Goal: Information Seeking & Learning: Find specific fact

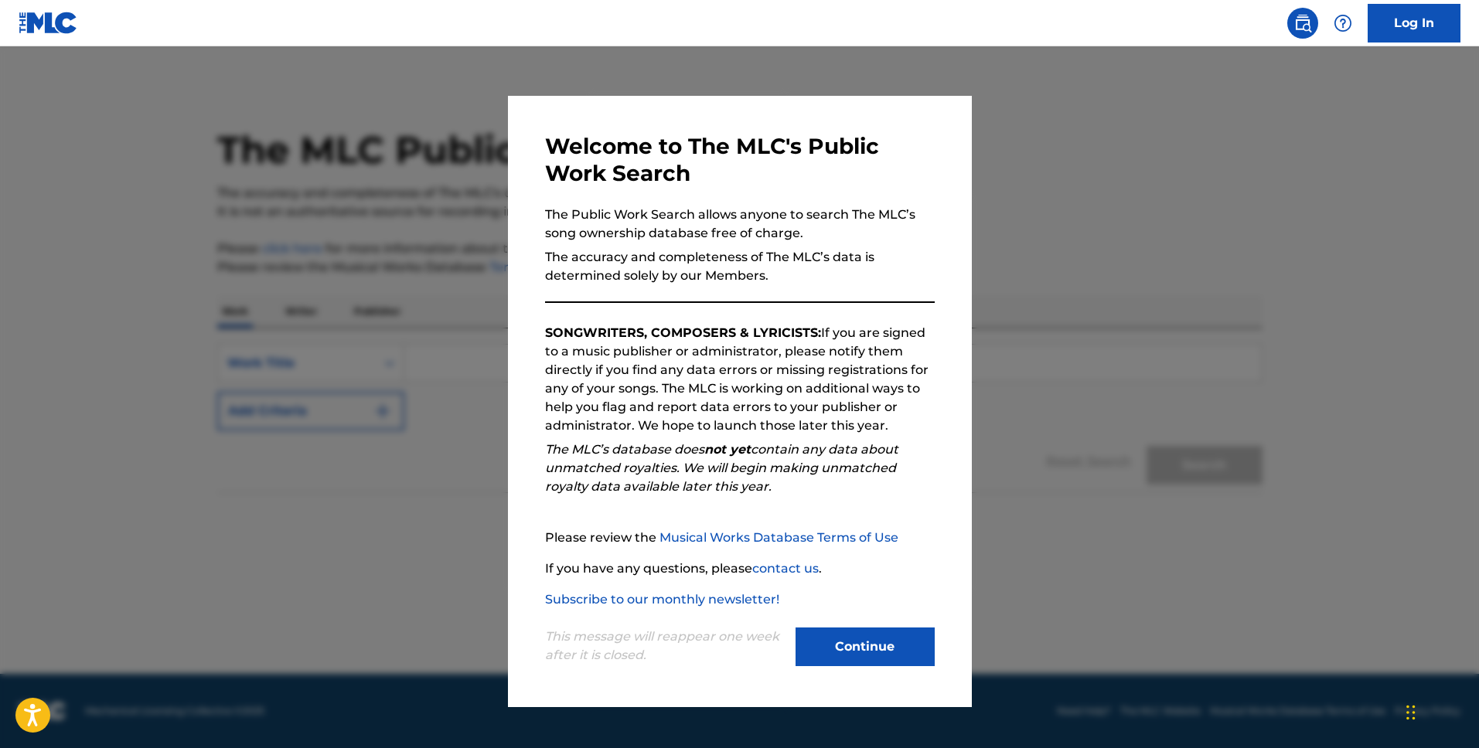
click at [899, 655] on button "Continue" at bounding box center [864, 647] width 139 height 39
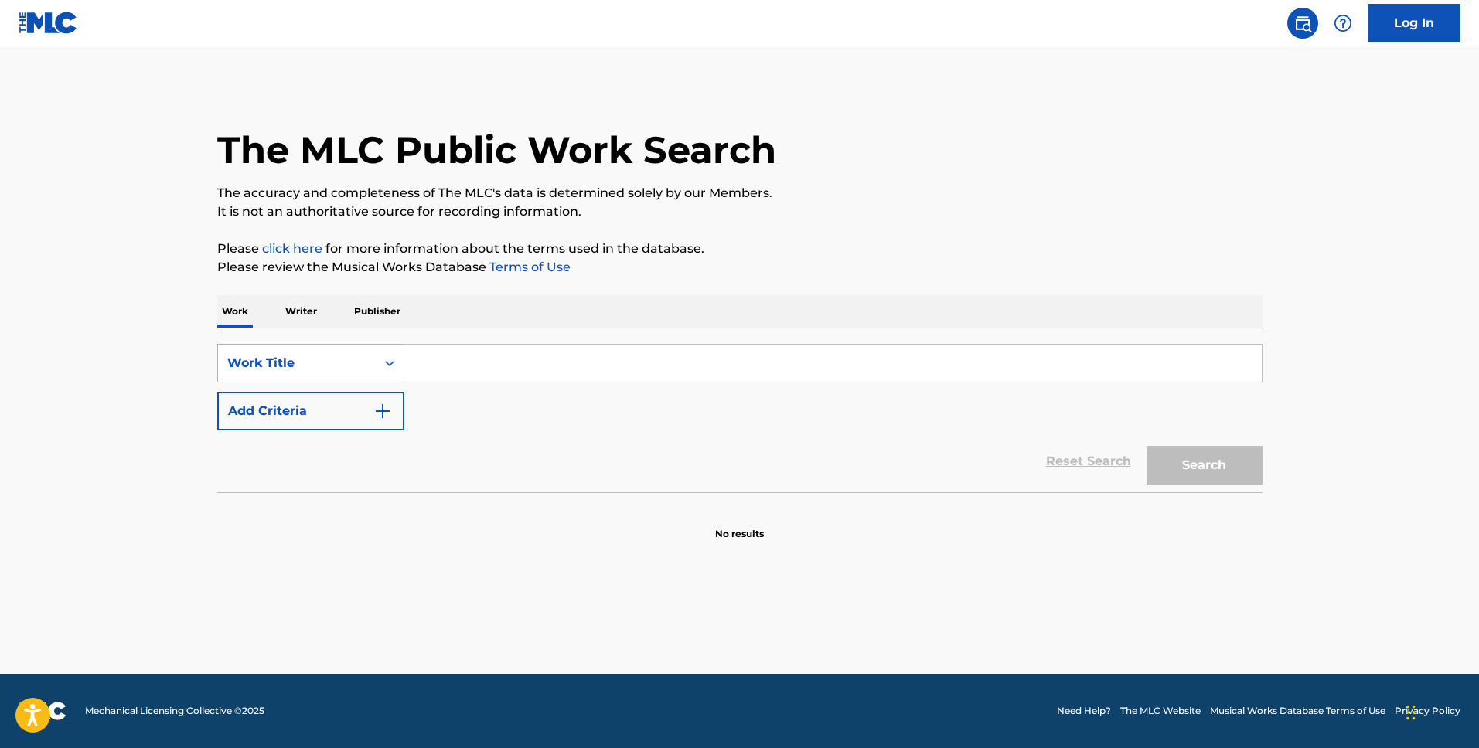
click at [315, 354] on div "Work Title" at bounding box center [296, 363] width 139 height 19
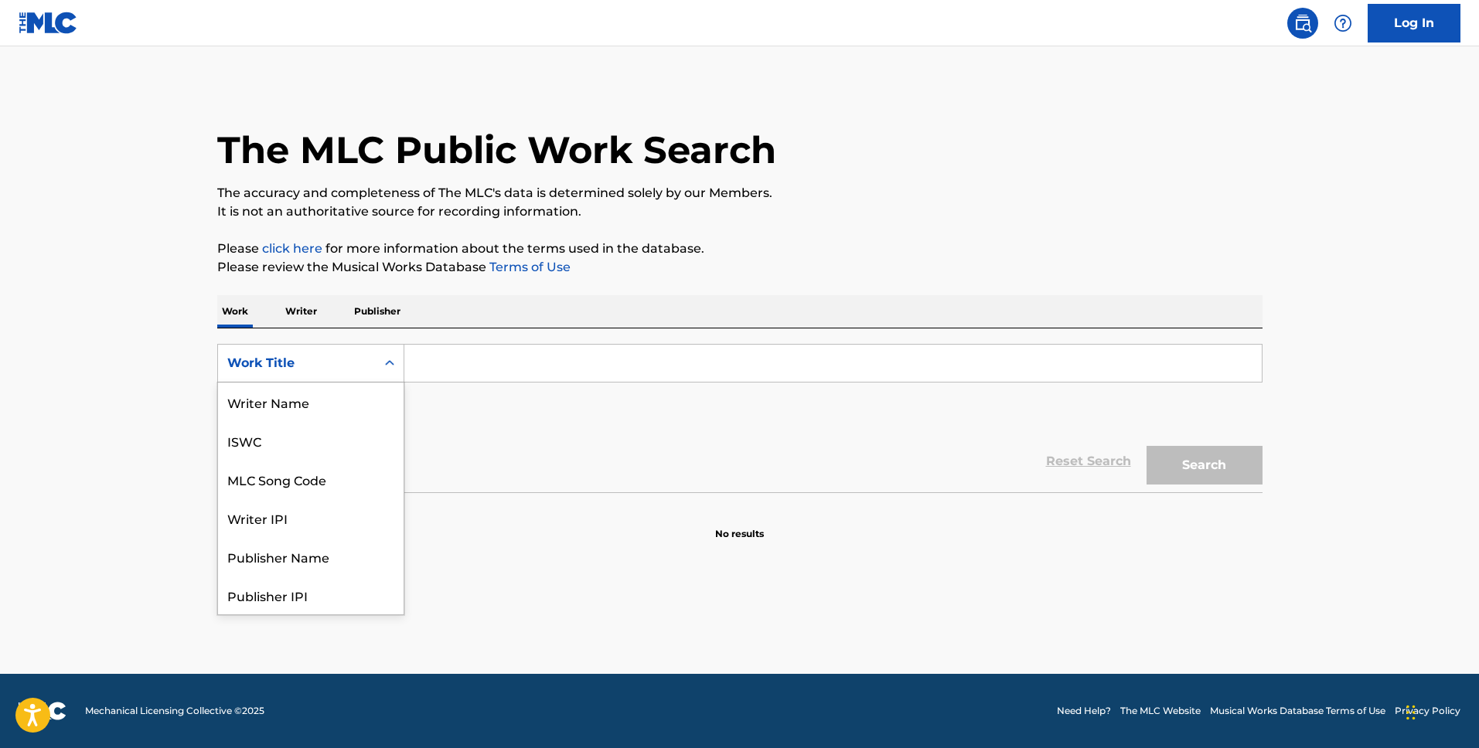
scroll to position [77, 0]
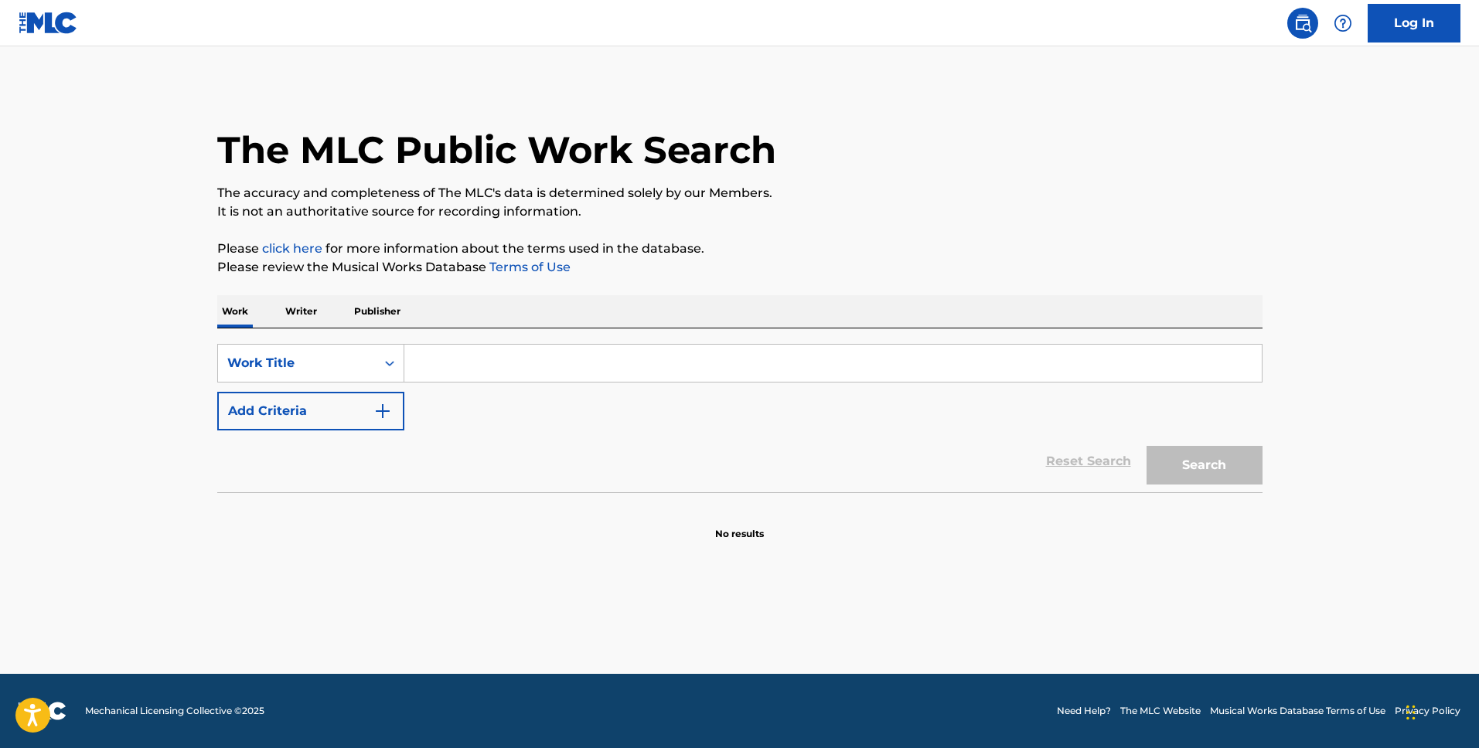
click at [302, 314] on p "Writer" at bounding box center [301, 311] width 41 height 32
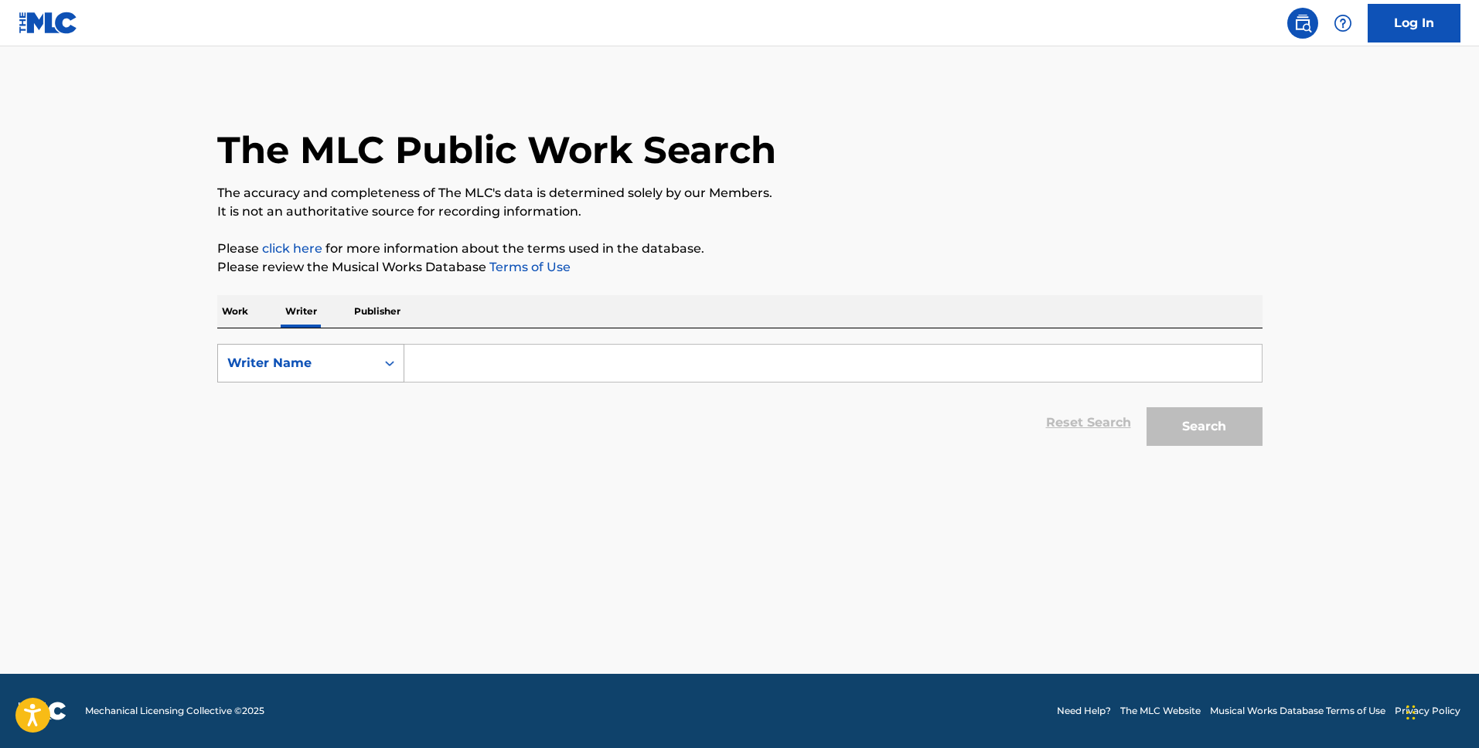
click at [312, 371] on div "Writer Name" at bounding box center [296, 363] width 139 height 19
click at [307, 410] on div "Writer IPI" at bounding box center [311, 402] width 186 height 39
click at [444, 373] on input "Search Form" at bounding box center [832, 363] width 857 height 37
paste input "00338164558"
type input "00338164558"
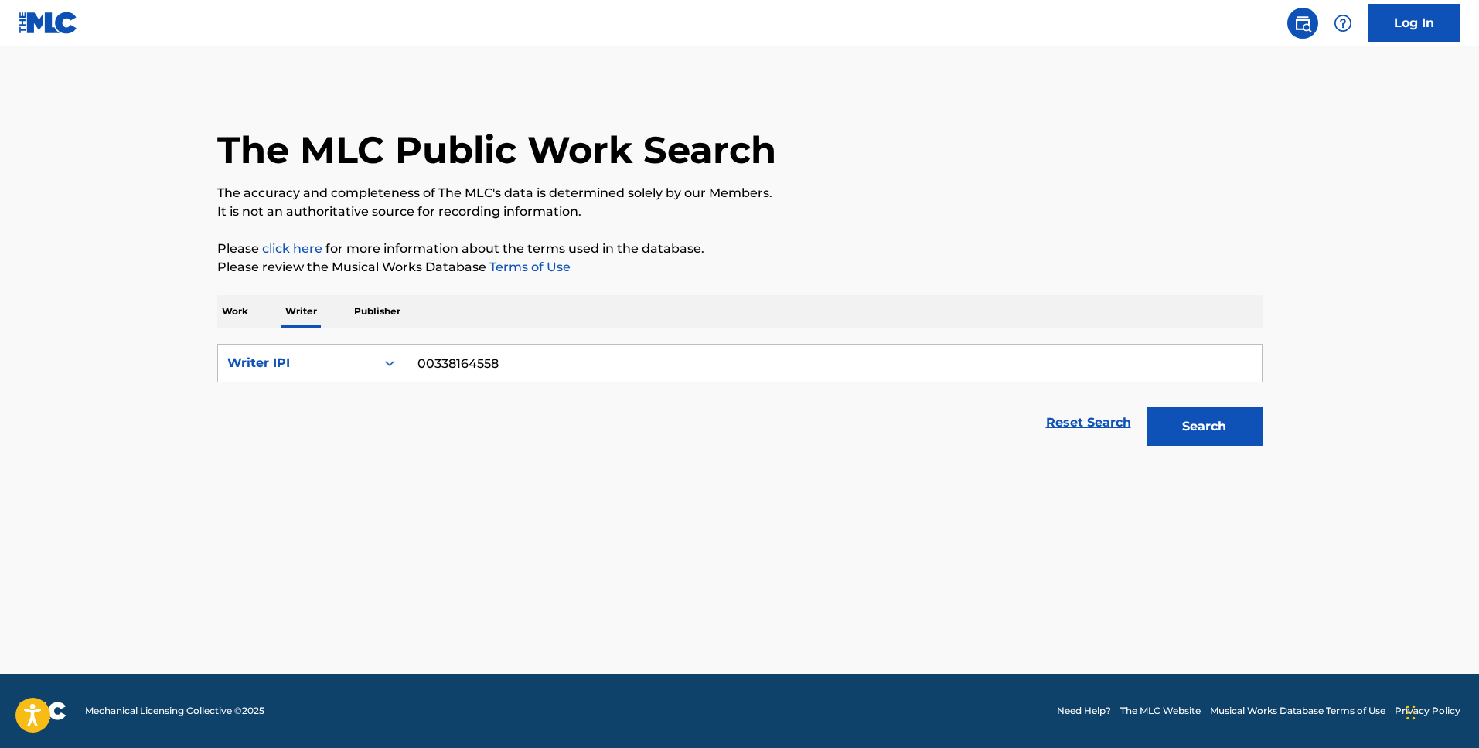
click at [1194, 424] on button "Search" at bounding box center [1204, 426] width 116 height 39
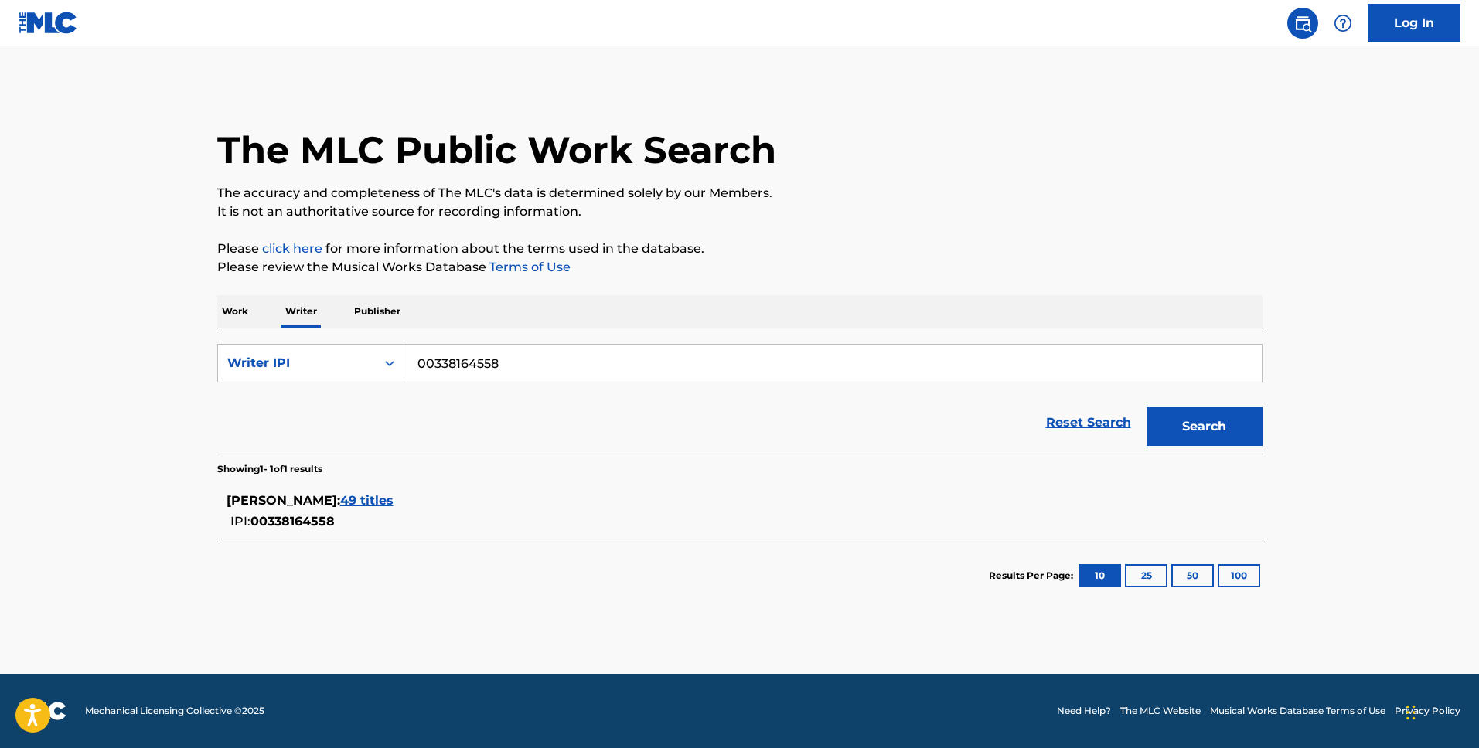
click at [380, 315] on p "Publisher" at bounding box center [377, 311] width 56 height 32
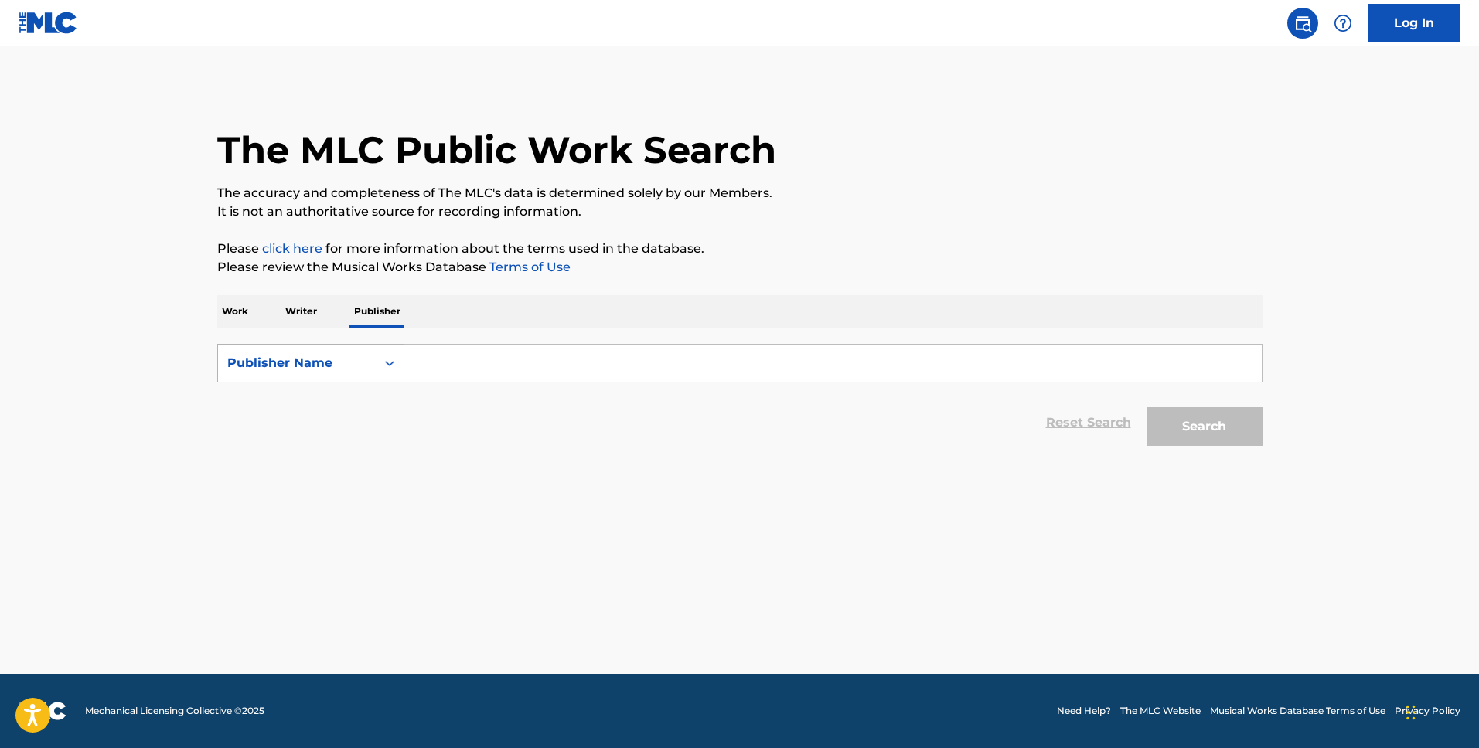
click at [355, 354] on div "Publisher Name" at bounding box center [296, 363] width 139 height 19
click at [338, 409] on div "Publisher IPI" at bounding box center [311, 402] width 186 height 39
click at [444, 373] on input "Search Form" at bounding box center [832, 363] width 857 height 37
paste input "00338164558"
type input "00338164558"
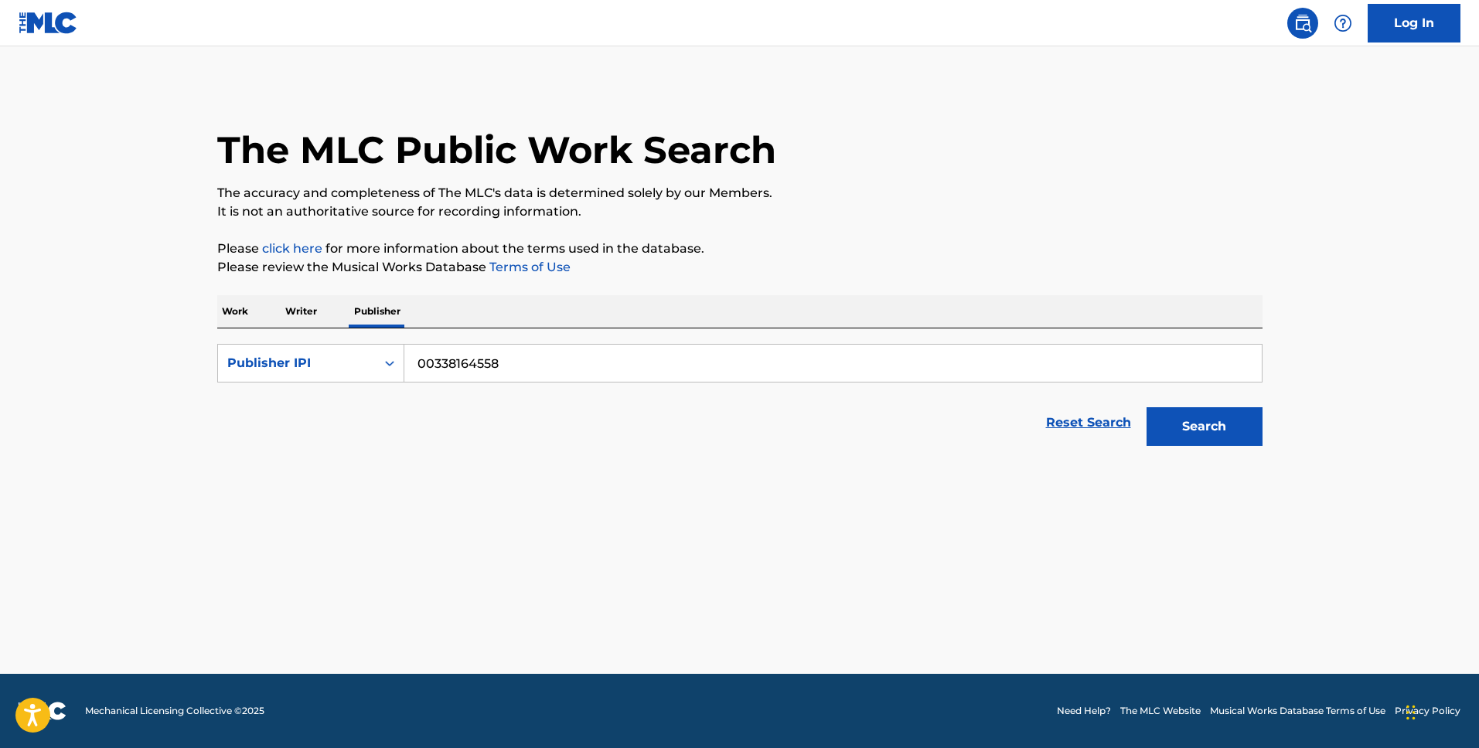
click at [1186, 427] on button "Search" at bounding box center [1204, 426] width 116 height 39
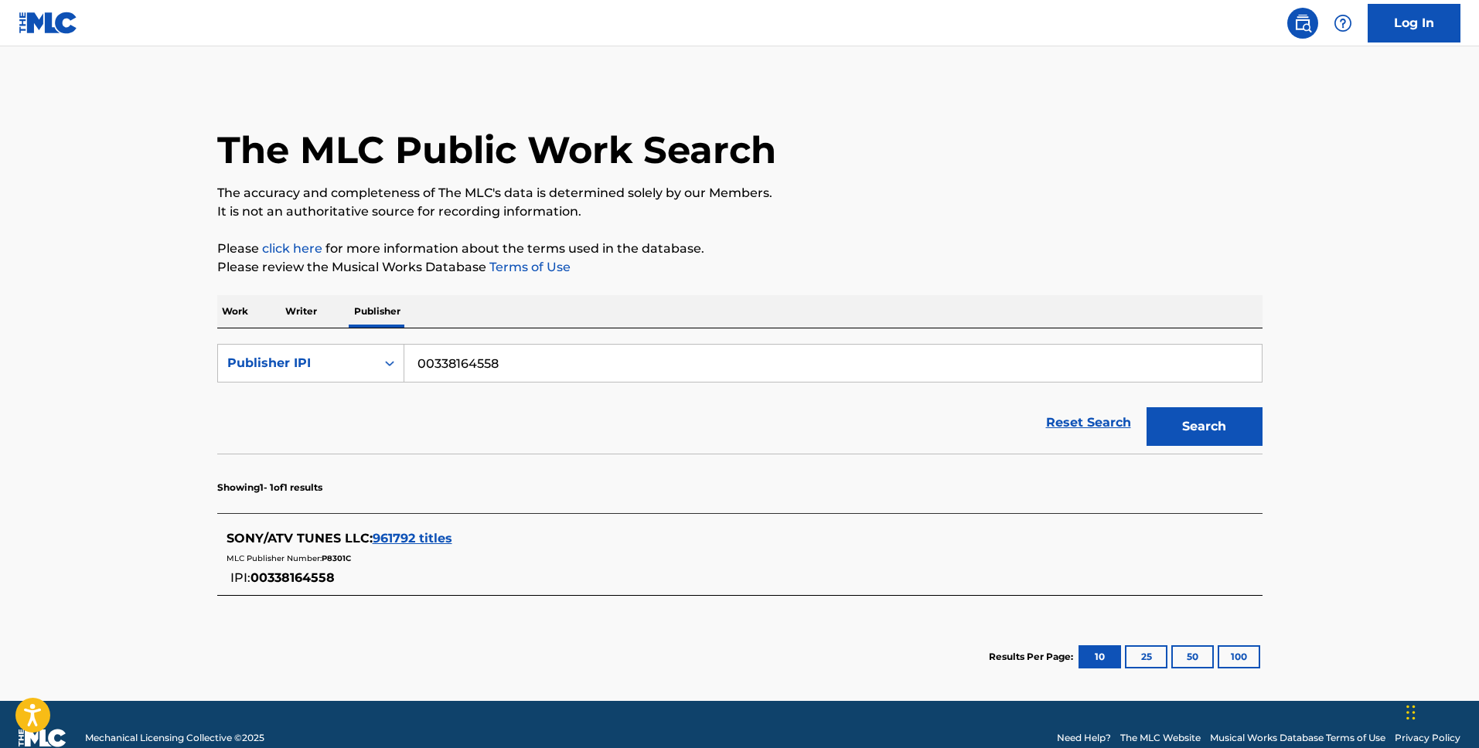
scroll to position [26, 0]
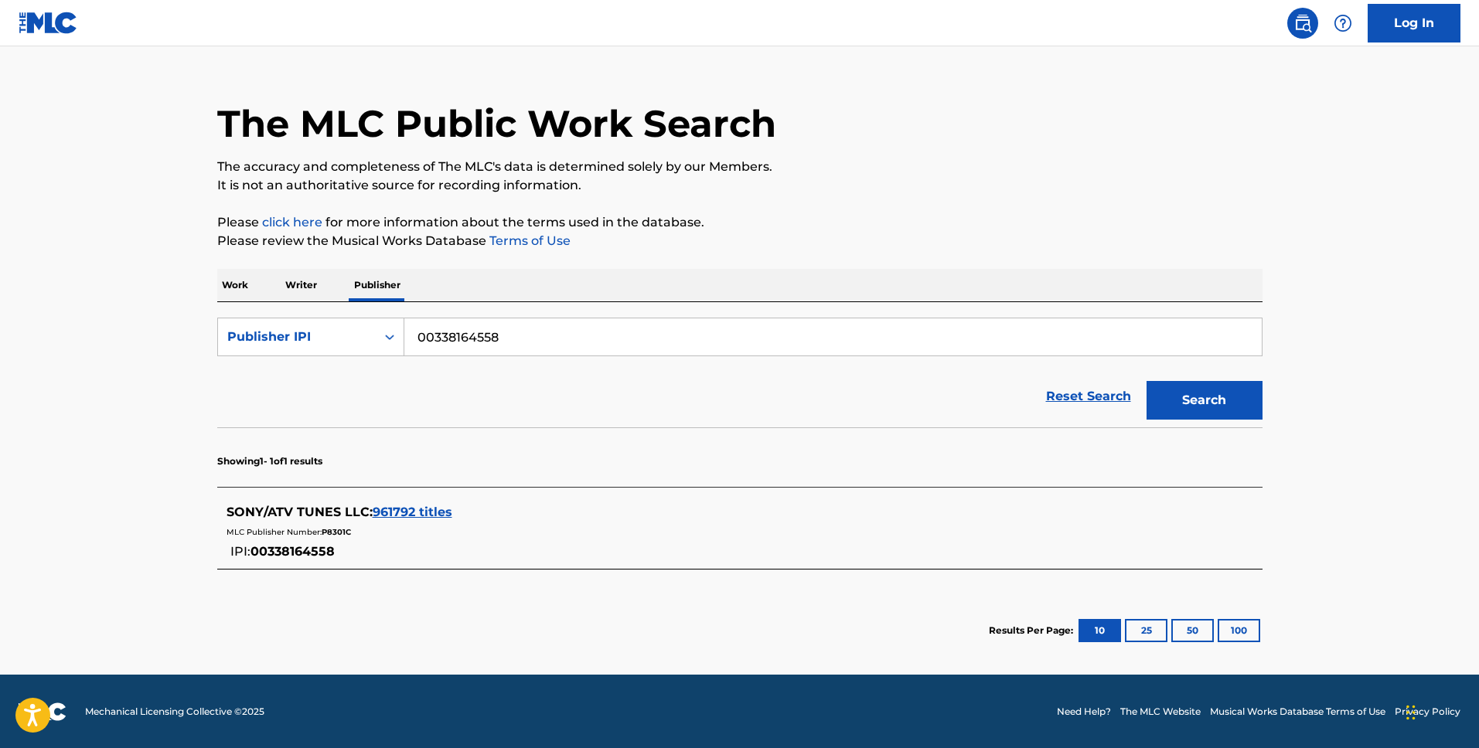
click at [535, 336] on input "00338164558" at bounding box center [832, 336] width 857 height 37
click at [301, 286] on p "Writer" at bounding box center [301, 285] width 41 height 32
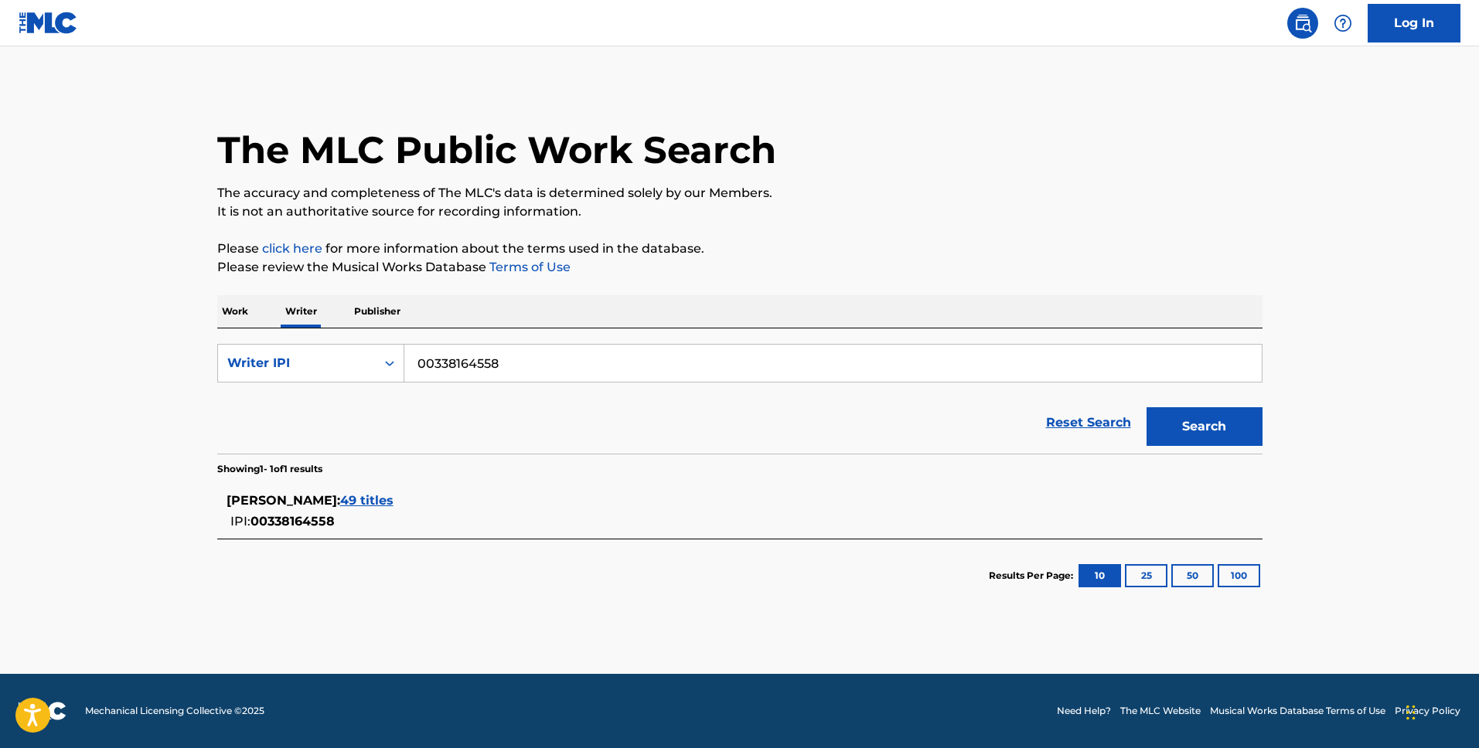
click at [547, 368] on input "00338164558" at bounding box center [832, 363] width 857 height 37
click at [1218, 437] on button "Search" at bounding box center [1204, 426] width 116 height 39
drag, startPoint x: 217, startPoint y: 467, endPoint x: 373, endPoint y: 475, distance: 155.6
click at [373, 475] on div "Showing 1 - 1 of 1 results [PERSON_NAME] : 49 titles IPI: 00338164558 Results P…" at bounding box center [739, 533] width 1045 height 158
click at [299, 444] on div "Reset Search Search" at bounding box center [739, 423] width 1045 height 62
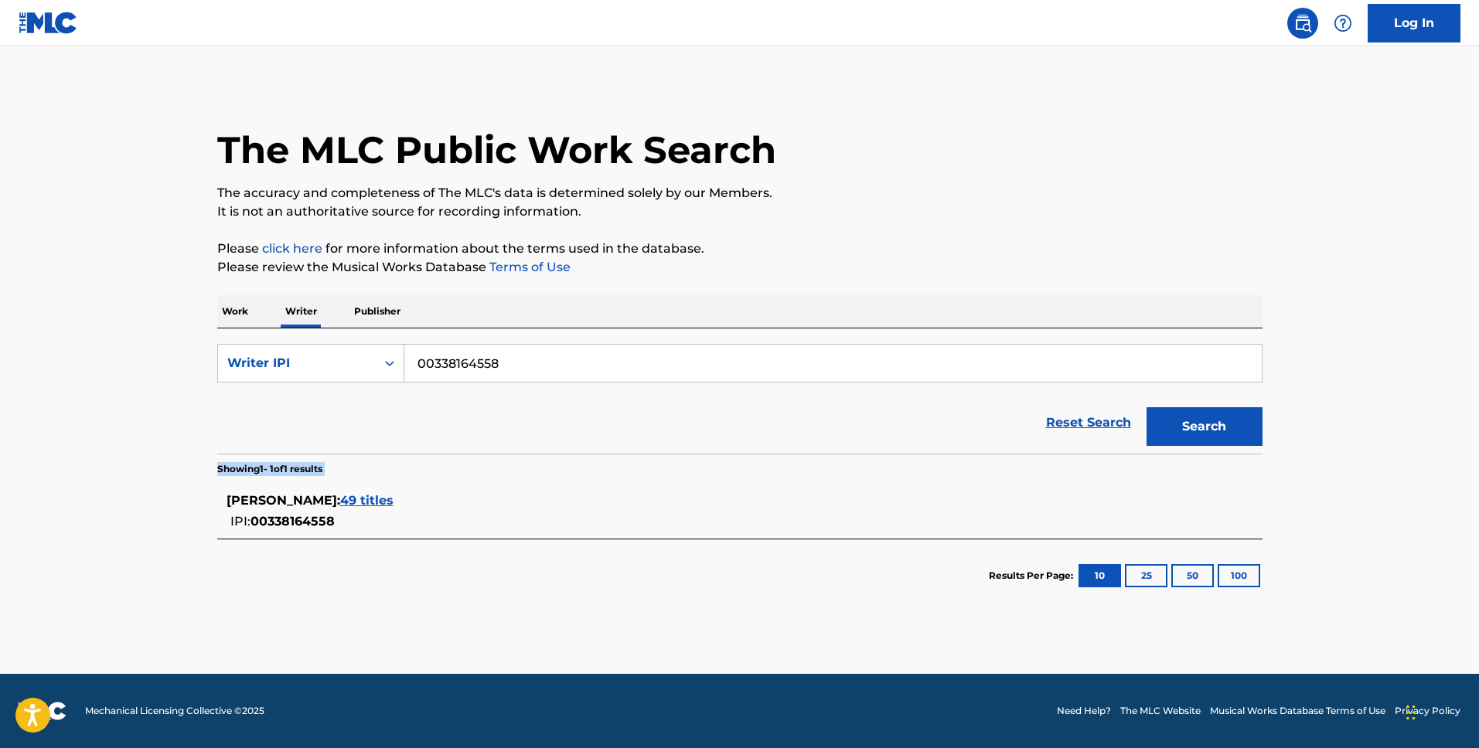
drag, startPoint x: 219, startPoint y: 469, endPoint x: 400, endPoint y: 476, distance: 181.8
click at [400, 476] on div "Showing 1 - 1 of 1 results [PERSON_NAME] : 49 titles IPI: 00338164558 Results P…" at bounding box center [739, 533] width 1045 height 158
click at [322, 471] on p "Showing 1 - 1 of 1 results" at bounding box center [269, 469] width 105 height 14
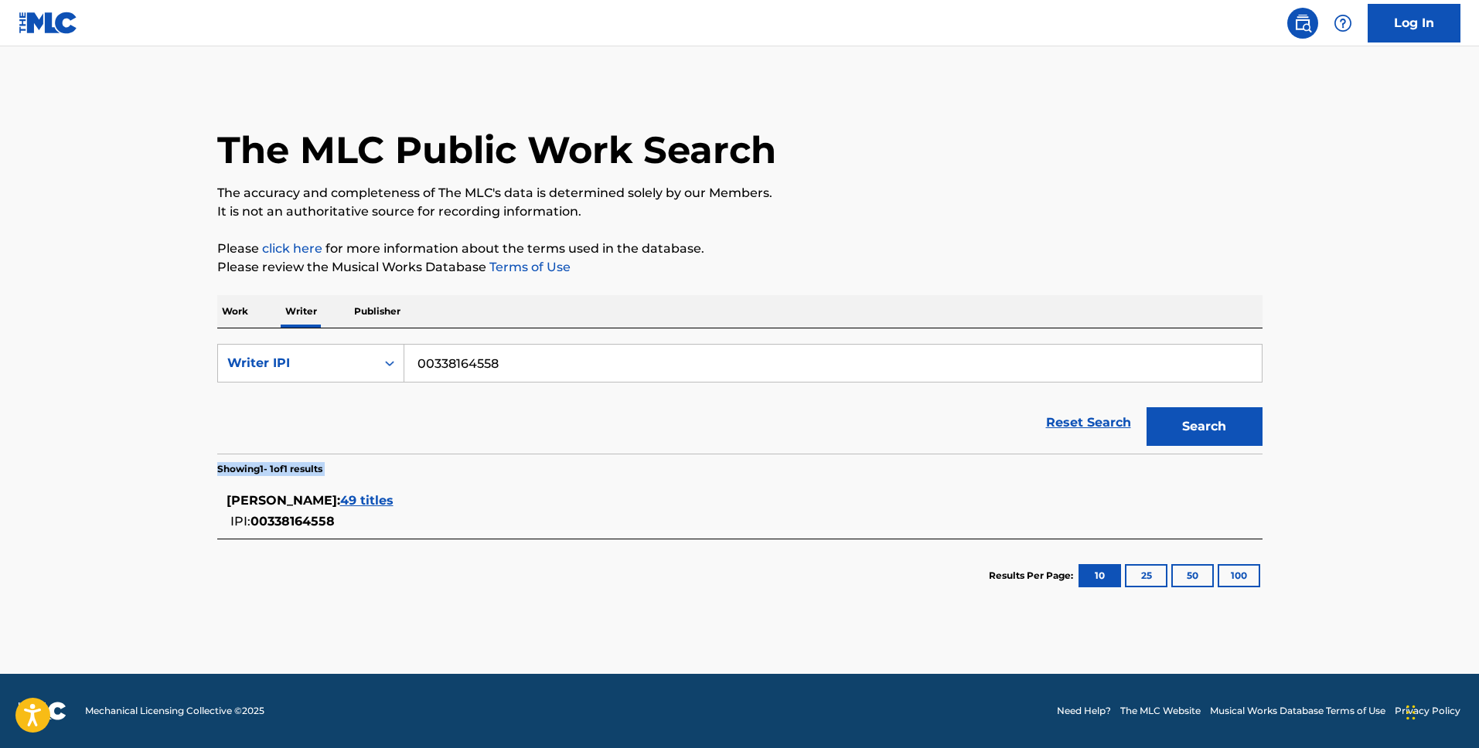
click at [338, 468] on section "Showing 1 - 1 of 1 results" at bounding box center [739, 465] width 1045 height 22
click at [215, 469] on div "The MLC Public Work Search The accuracy and completeness of The MLC's data is d…" at bounding box center [740, 348] width 1082 height 527
click at [217, 469] on p "Showing 1 - 1 of 1 results" at bounding box center [269, 469] width 105 height 14
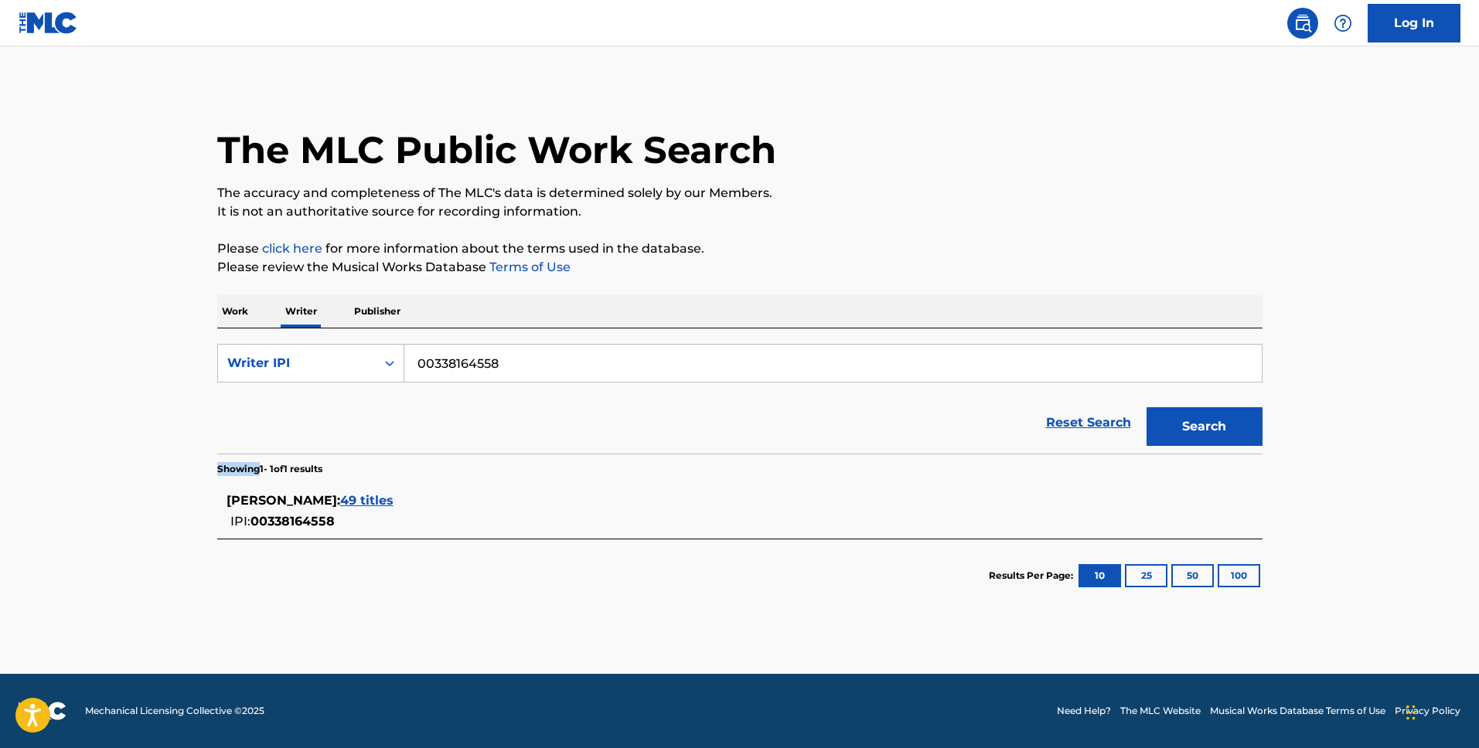
click at [217, 469] on p "Showing 1 - 1 of 1 results" at bounding box center [269, 469] width 105 height 14
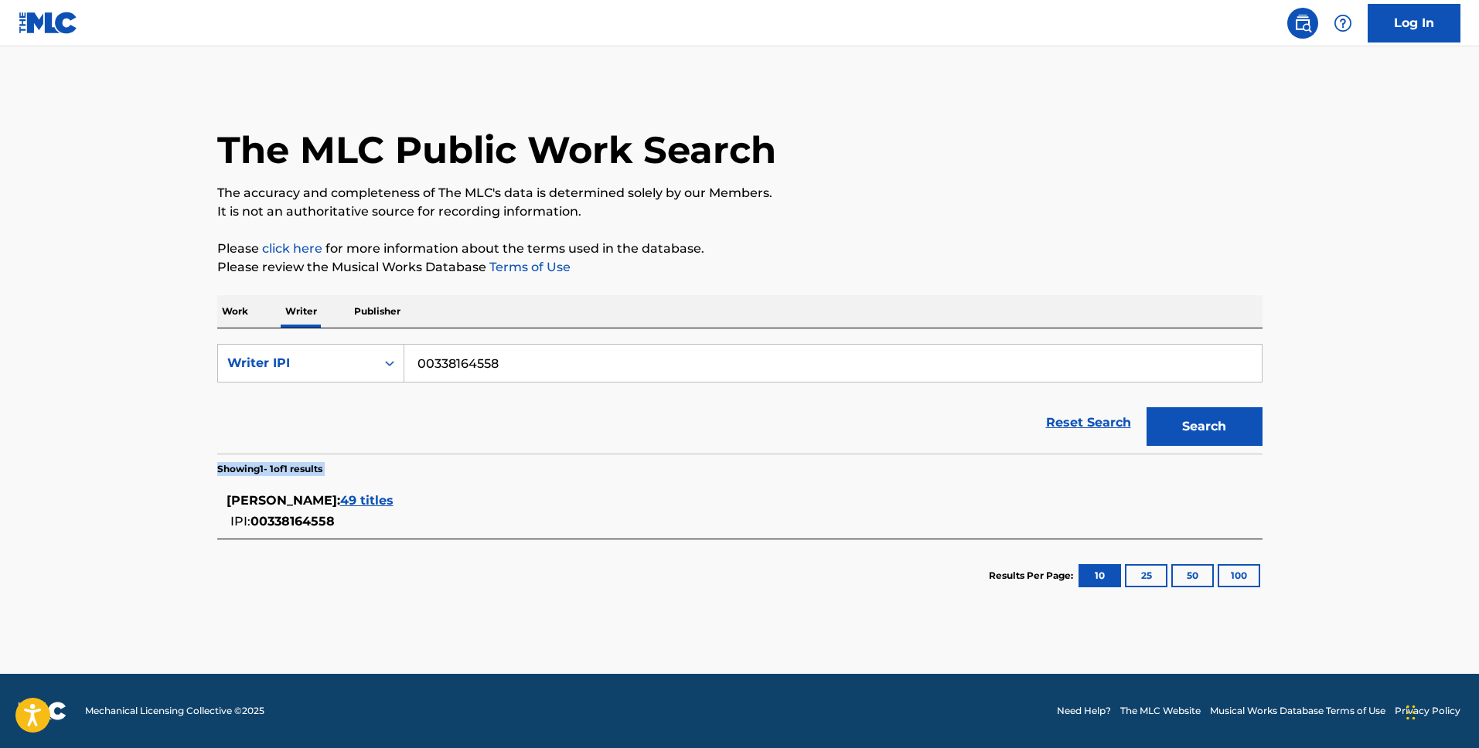
click at [217, 469] on p "Showing 1 - 1 of 1 results" at bounding box center [269, 469] width 105 height 14
drag, startPoint x: 217, startPoint y: 469, endPoint x: 364, endPoint y: 470, distance: 146.9
click at [364, 470] on section "Showing 1 - 1 of 1 results" at bounding box center [739, 465] width 1045 height 22
drag, startPoint x: 345, startPoint y: 468, endPoint x: 205, endPoint y: 466, distance: 139.9
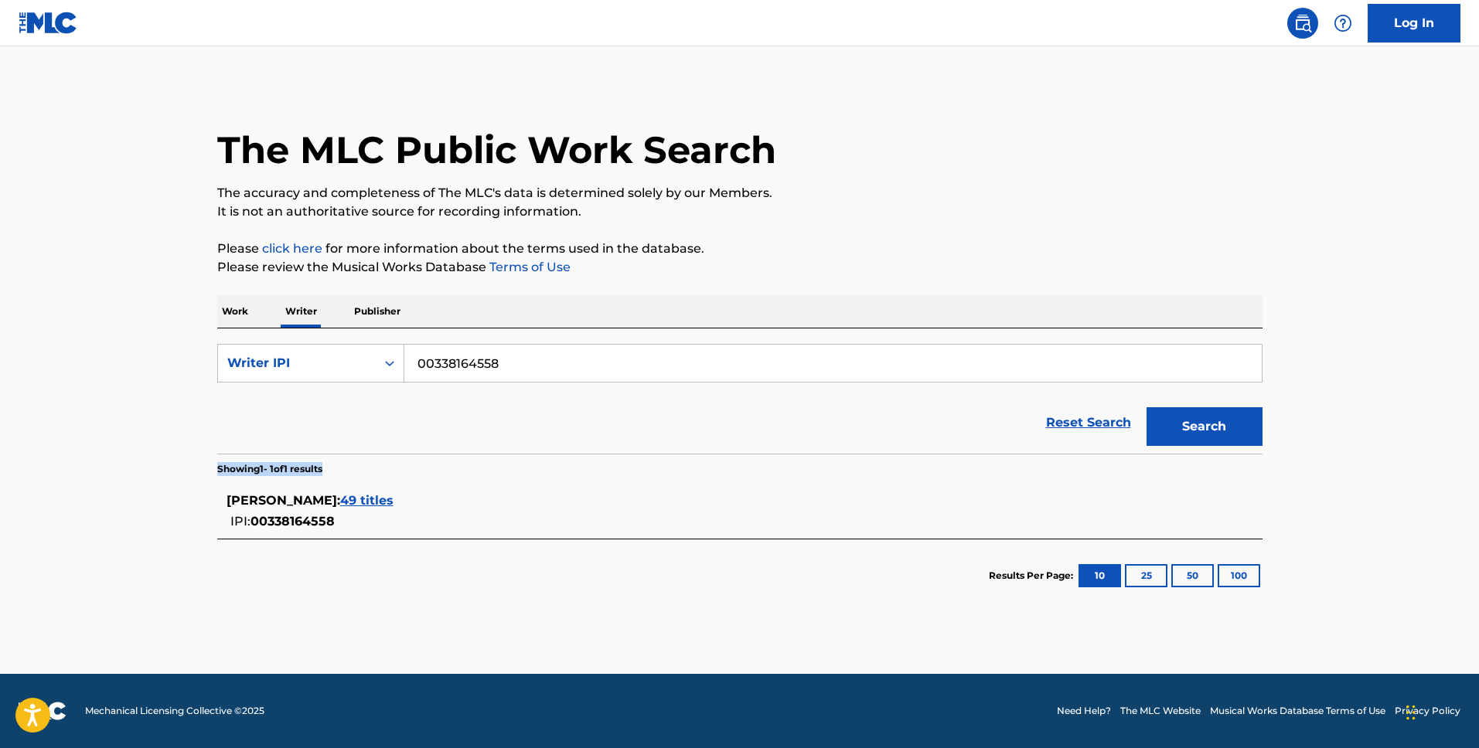
click at [205, 466] on div "The MLC Public Work Search The accuracy and completeness of The MLC's data is d…" at bounding box center [740, 348] width 1082 height 527
click at [214, 467] on div "The MLC Public Work Search The accuracy and completeness of The MLC's data is d…" at bounding box center [740, 348] width 1082 height 527
drag, startPoint x: 216, startPoint y: 467, endPoint x: 419, endPoint y: 478, distance: 202.8
click at [419, 478] on div "Showing 1 - 1 of 1 results [PERSON_NAME] : 49 titles IPI: 00338164558 Results P…" at bounding box center [739, 533] width 1045 height 158
click at [419, 478] on section "[PERSON_NAME] : 49 titles IPI: 00338164558" at bounding box center [739, 507] width 1045 height 63
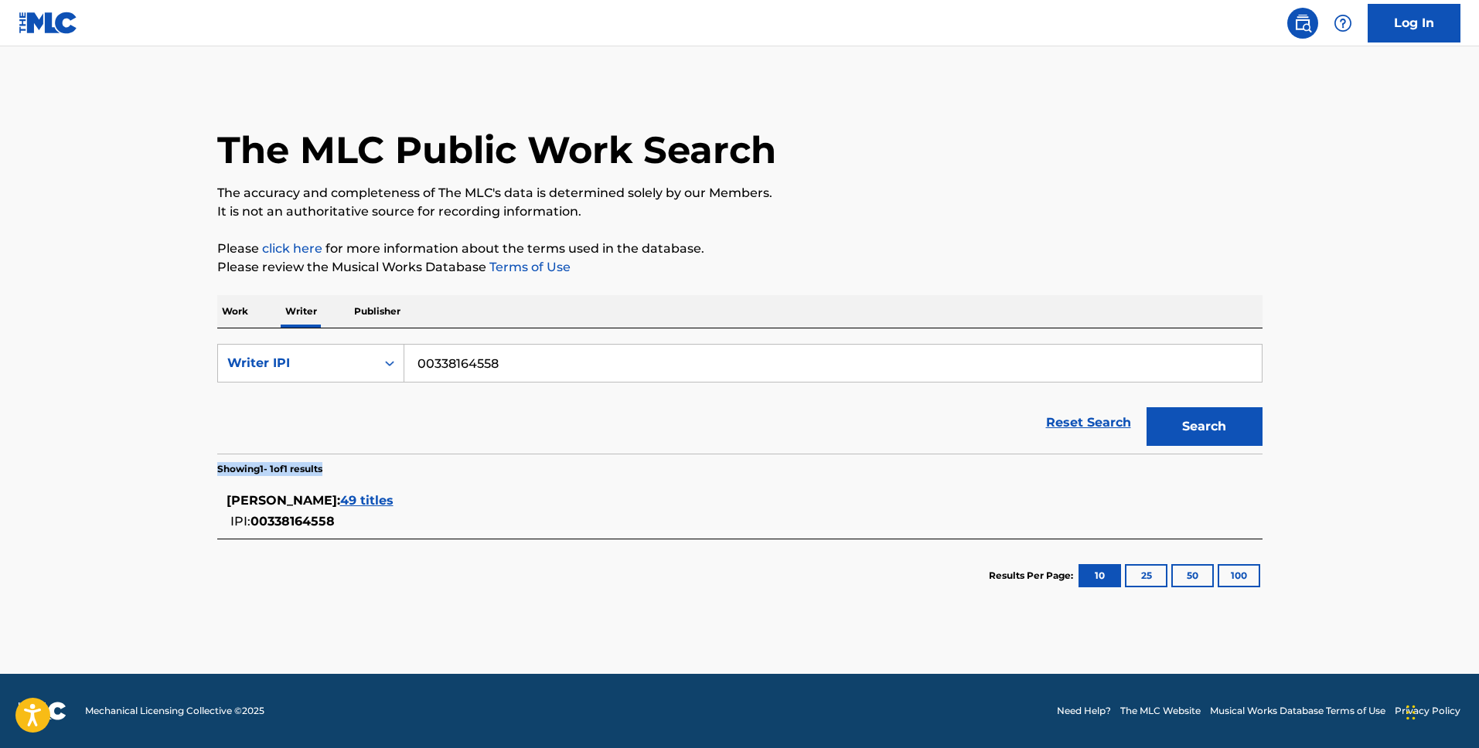
drag, startPoint x: 349, startPoint y: 467, endPoint x: 212, endPoint y: 468, distance: 137.6
click at [212, 468] on div "The MLC Public Work Search The accuracy and completeness of The MLC's data is d…" at bounding box center [740, 348] width 1082 height 527
drag, startPoint x: 219, startPoint y: 468, endPoint x: 390, endPoint y: 487, distance: 172.6
click at [390, 487] on div "Showing 1 - 1 of 1 results [PERSON_NAME] : 49 titles IPI: 00338164558 Results P…" at bounding box center [739, 533] width 1045 height 158
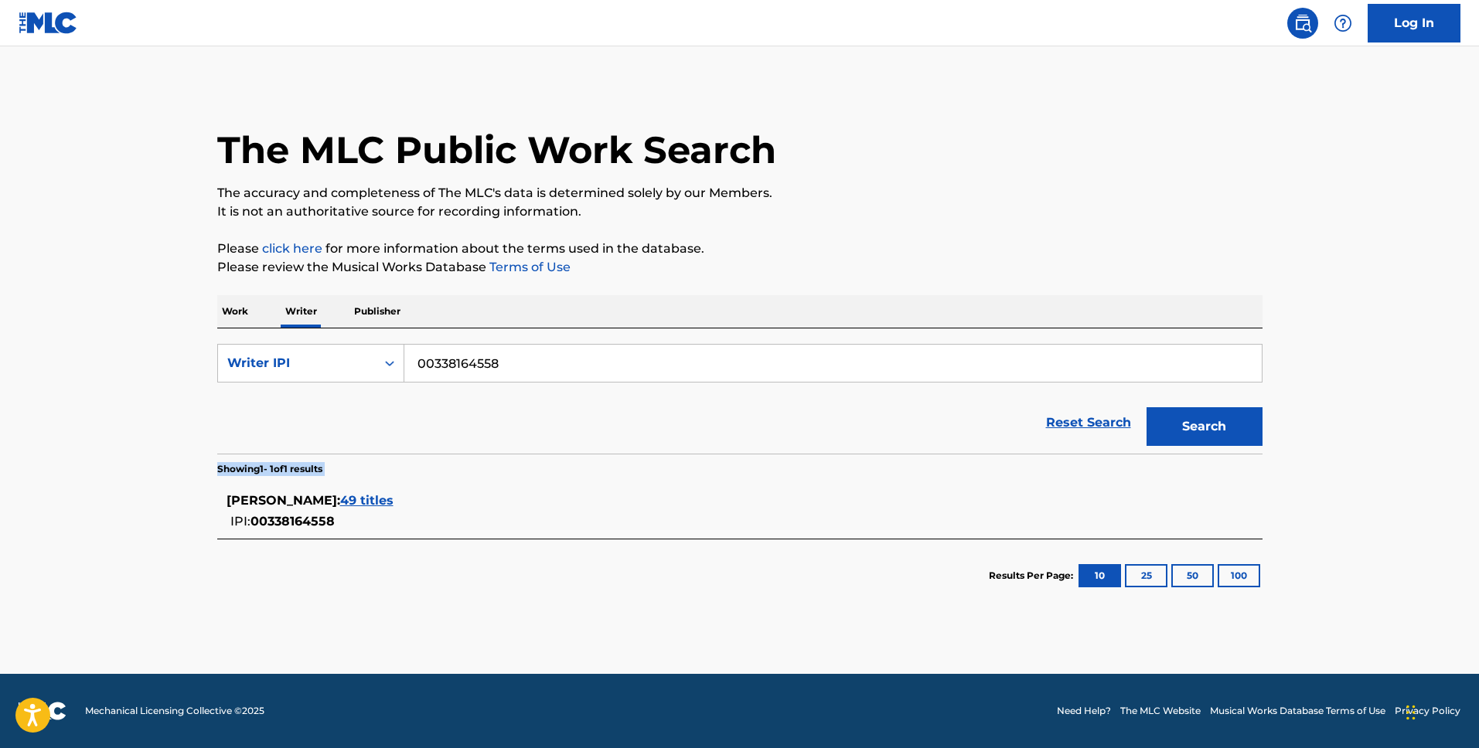
click at [390, 487] on div "[PERSON_NAME] : 49 titles IPI: 00338164558" at bounding box center [739, 511] width 1045 height 55
drag, startPoint x: 217, startPoint y: 466, endPoint x: 393, endPoint y: 474, distance: 175.6
click at [393, 477] on div "Showing 1 - 1 of 1 results [PERSON_NAME] : 49 titles IPI: 00338164558 Results P…" at bounding box center [739, 533] width 1045 height 158
click at [393, 474] on section "Showing 1 - 1 of 1 results" at bounding box center [739, 465] width 1045 height 22
drag, startPoint x: 217, startPoint y: 468, endPoint x: 395, endPoint y: 484, distance: 178.5
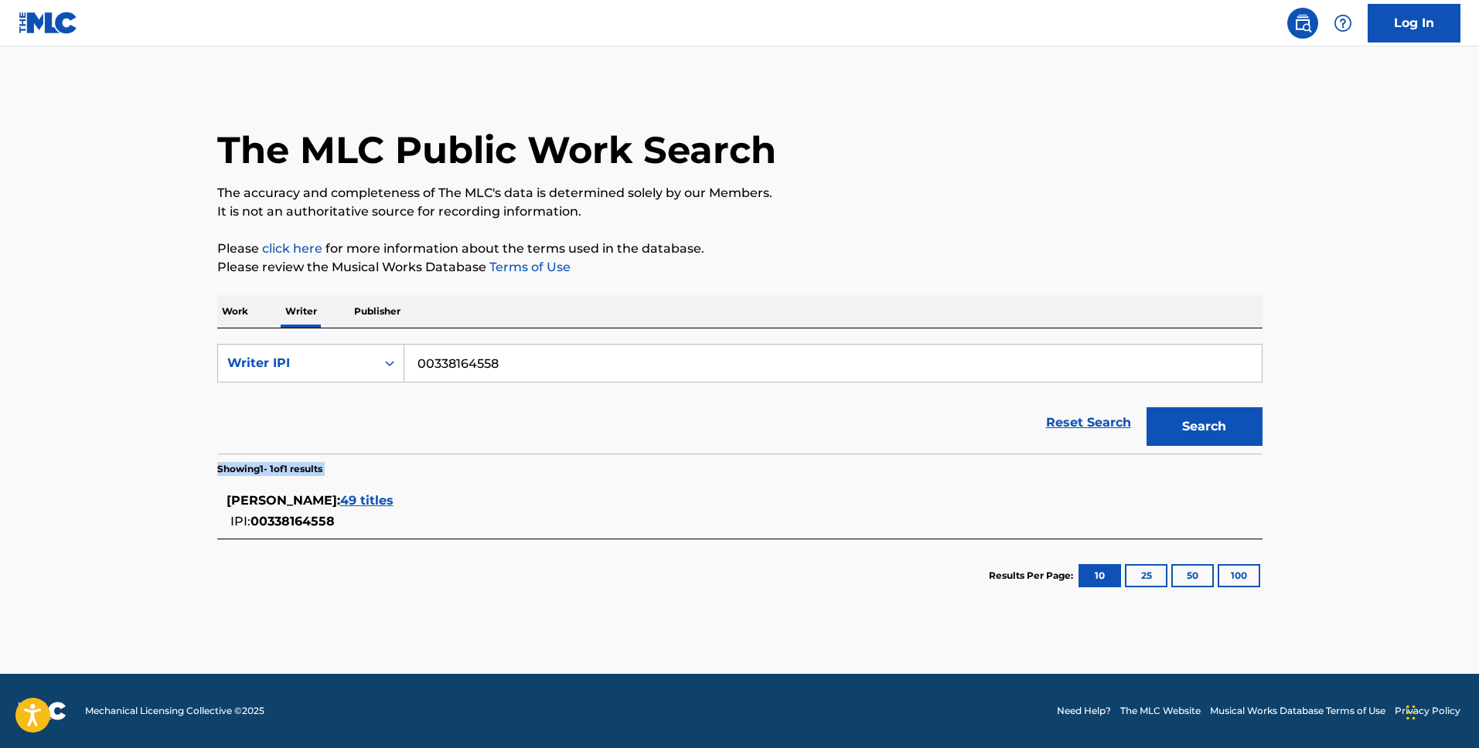
click at [395, 484] on div "Showing 1 - 1 of 1 results [PERSON_NAME] : 49 titles IPI: 00338164558 Results P…" at bounding box center [739, 533] width 1045 height 158
click at [402, 474] on section "Showing 1 - 1 of 1 results" at bounding box center [739, 465] width 1045 height 22
drag, startPoint x: 227, startPoint y: 501, endPoint x: 411, endPoint y: 499, distance: 184.0
click at [411, 499] on div "[PERSON_NAME] : 49 titles" at bounding box center [719, 501] width 986 height 19
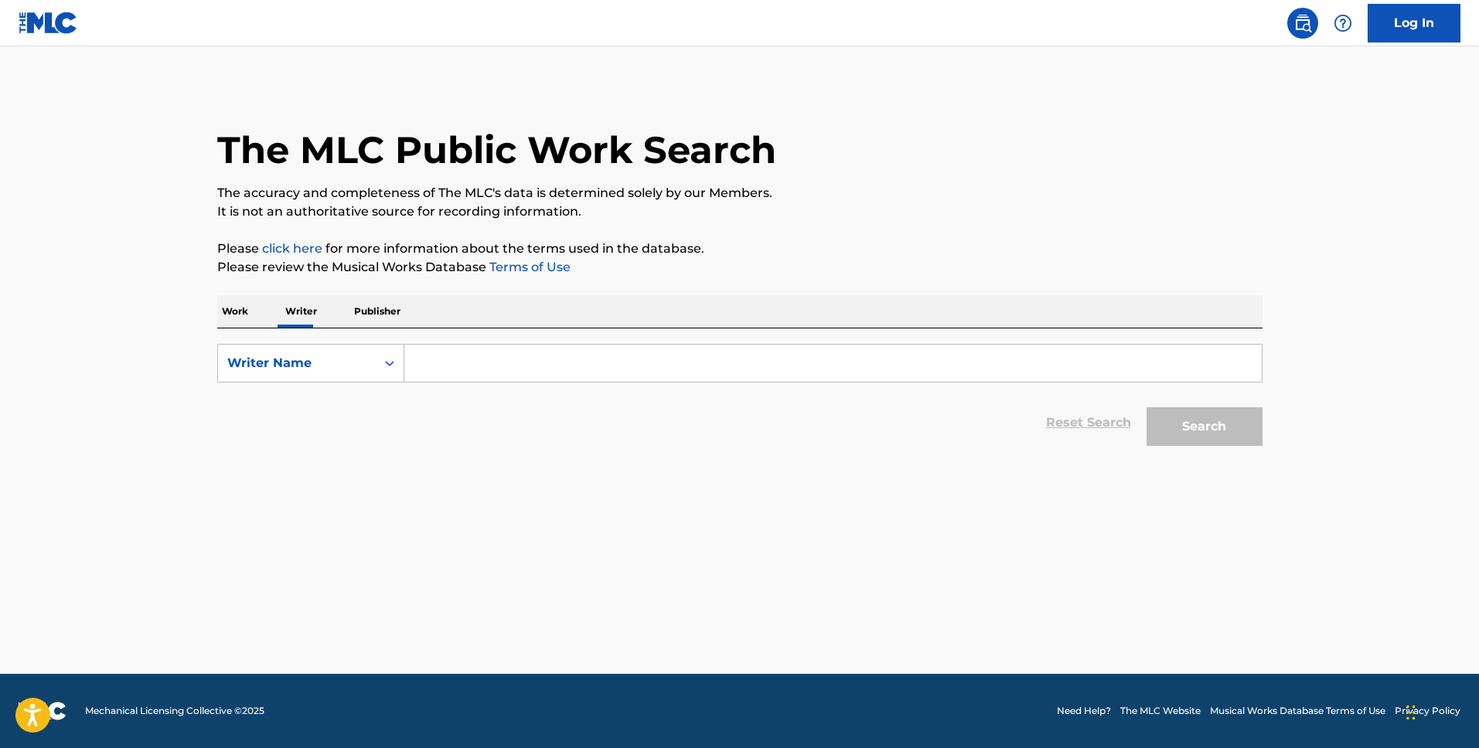
click at [248, 308] on p "Work" at bounding box center [235, 311] width 36 height 32
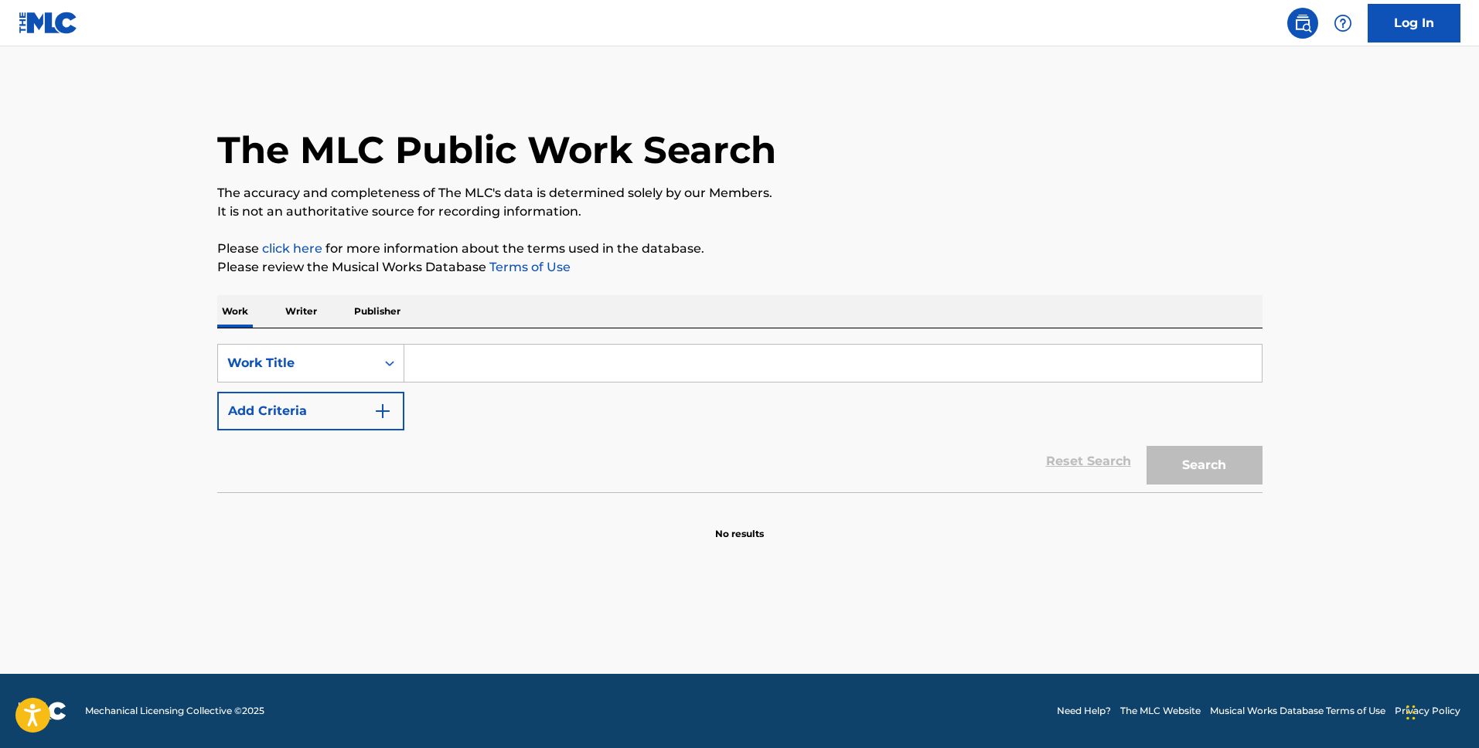
click at [395, 308] on p "Publisher" at bounding box center [377, 311] width 56 height 32
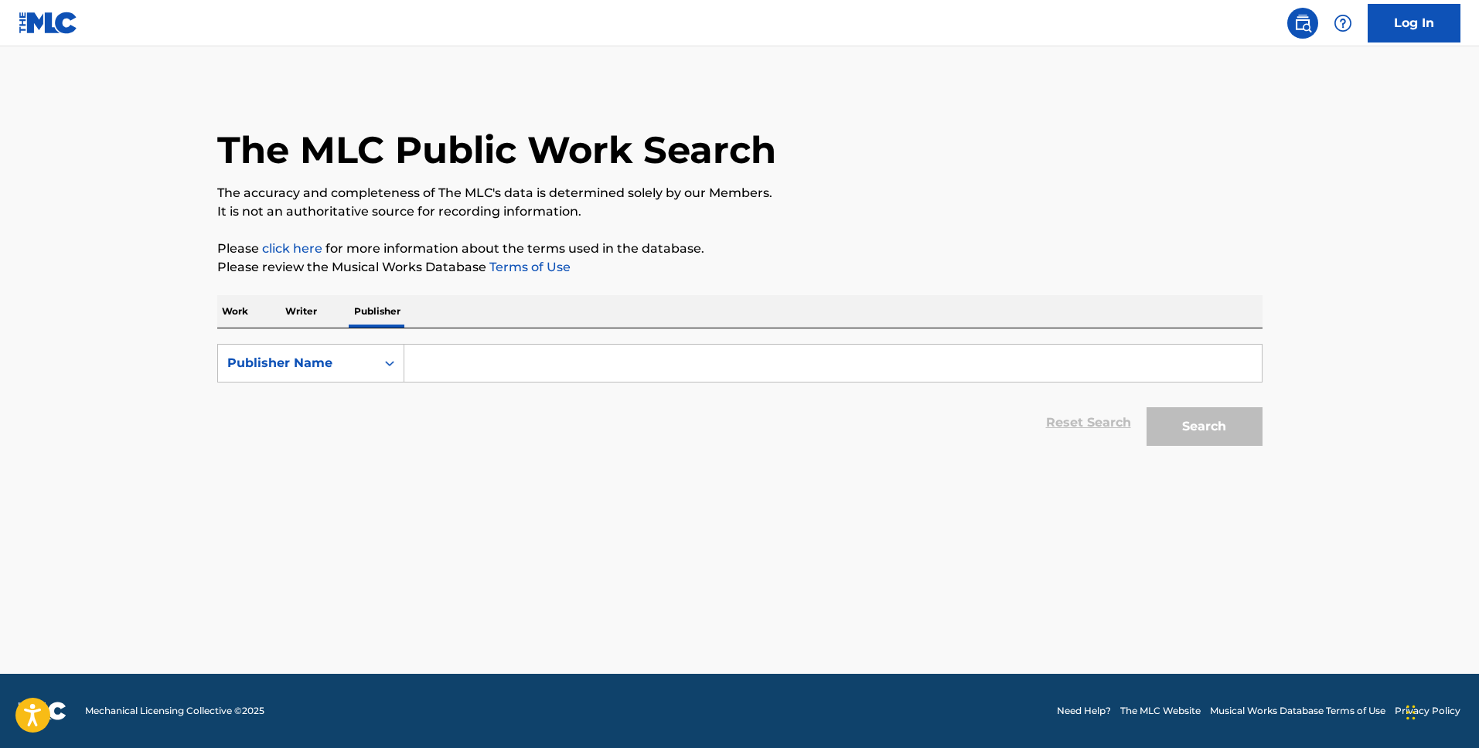
click at [306, 316] on p "Writer" at bounding box center [301, 311] width 41 height 32
click at [193, 344] on main "The MLC Public Work Search The accuracy and completeness of The MLC's data is d…" at bounding box center [739, 360] width 1479 height 628
click at [238, 319] on p "Work" at bounding box center [235, 311] width 36 height 32
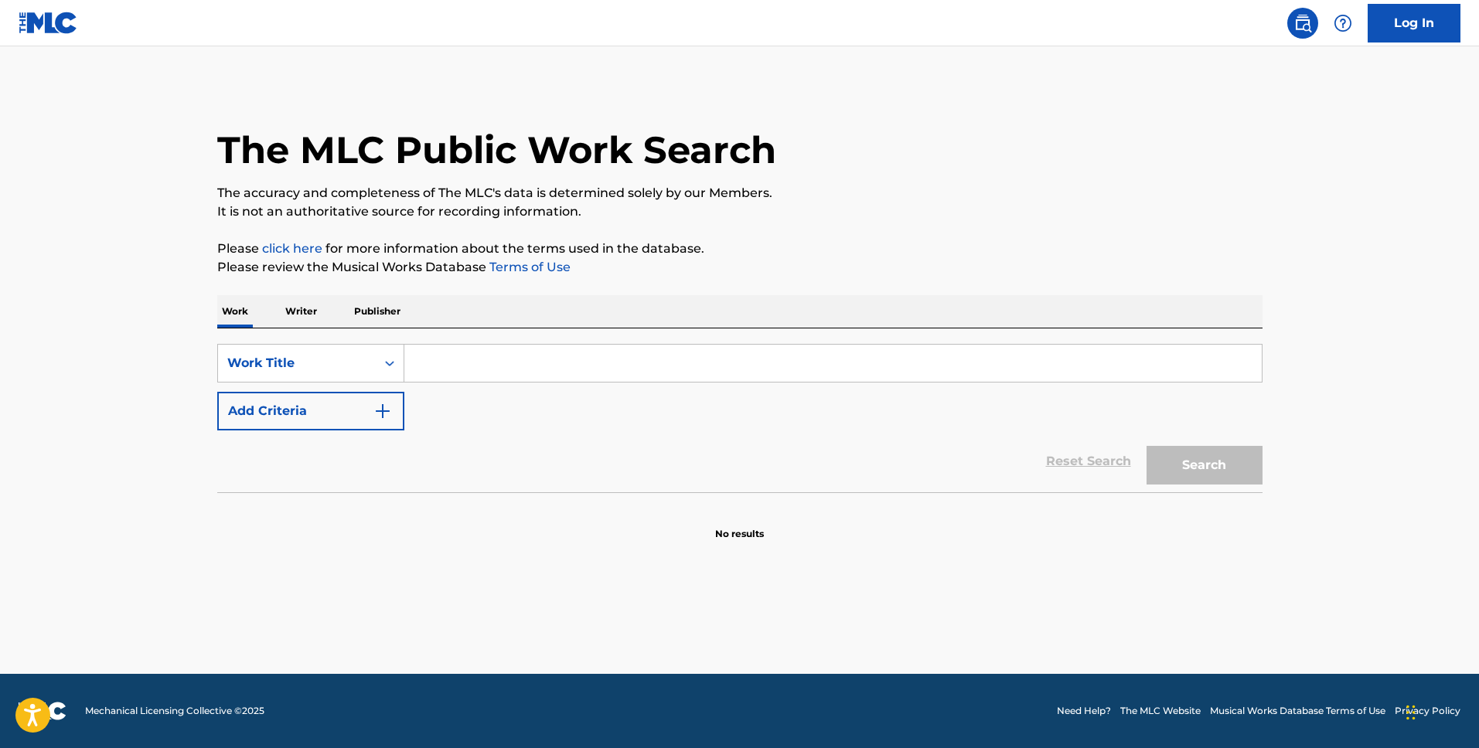
click at [278, 316] on div "Work Writer Publisher" at bounding box center [739, 311] width 1045 height 32
click at [287, 315] on p "Writer" at bounding box center [301, 311] width 41 height 32
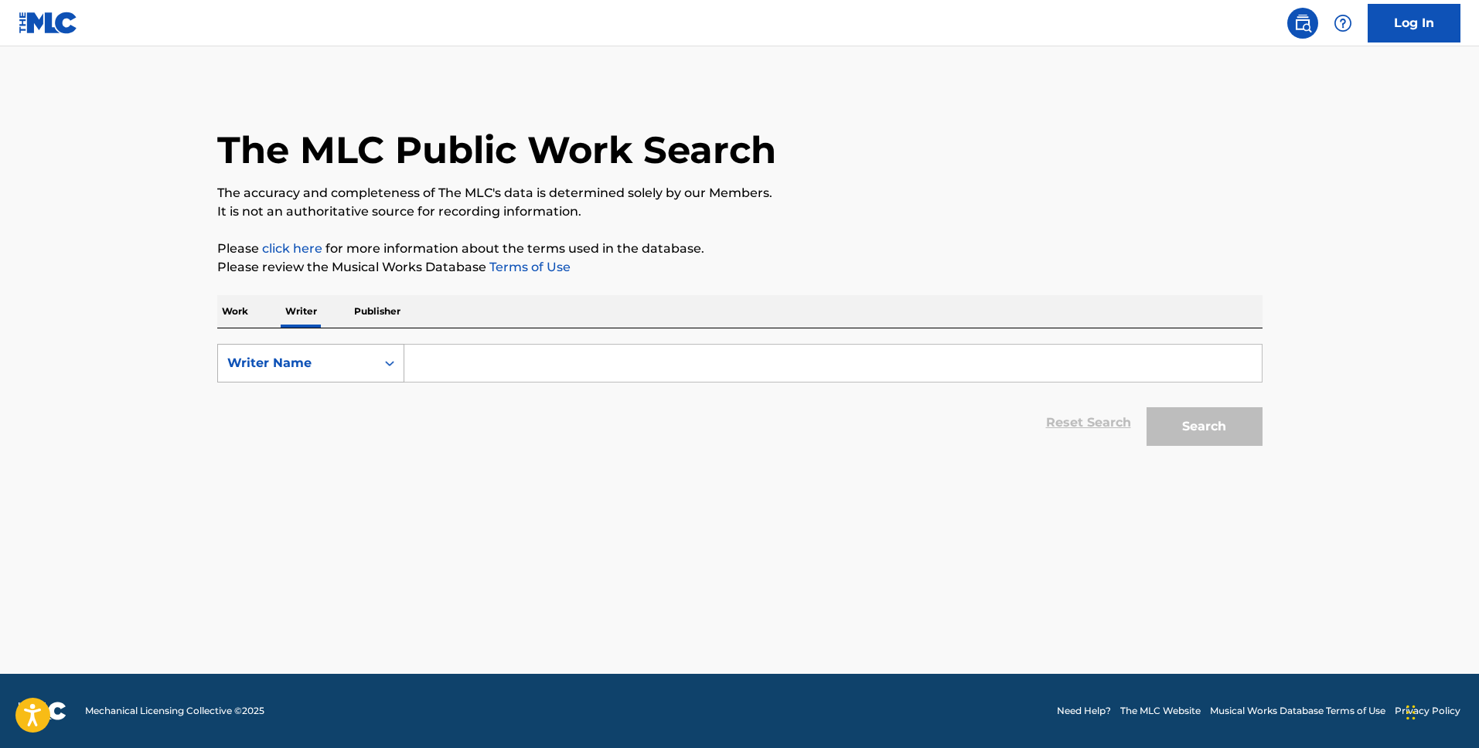
click at [391, 370] on icon "Search Form" at bounding box center [389, 363] width 15 height 15
click at [192, 299] on main "The MLC Public Work Search The accuracy and completeness of The MLC's data is d…" at bounding box center [739, 360] width 1479 height 628
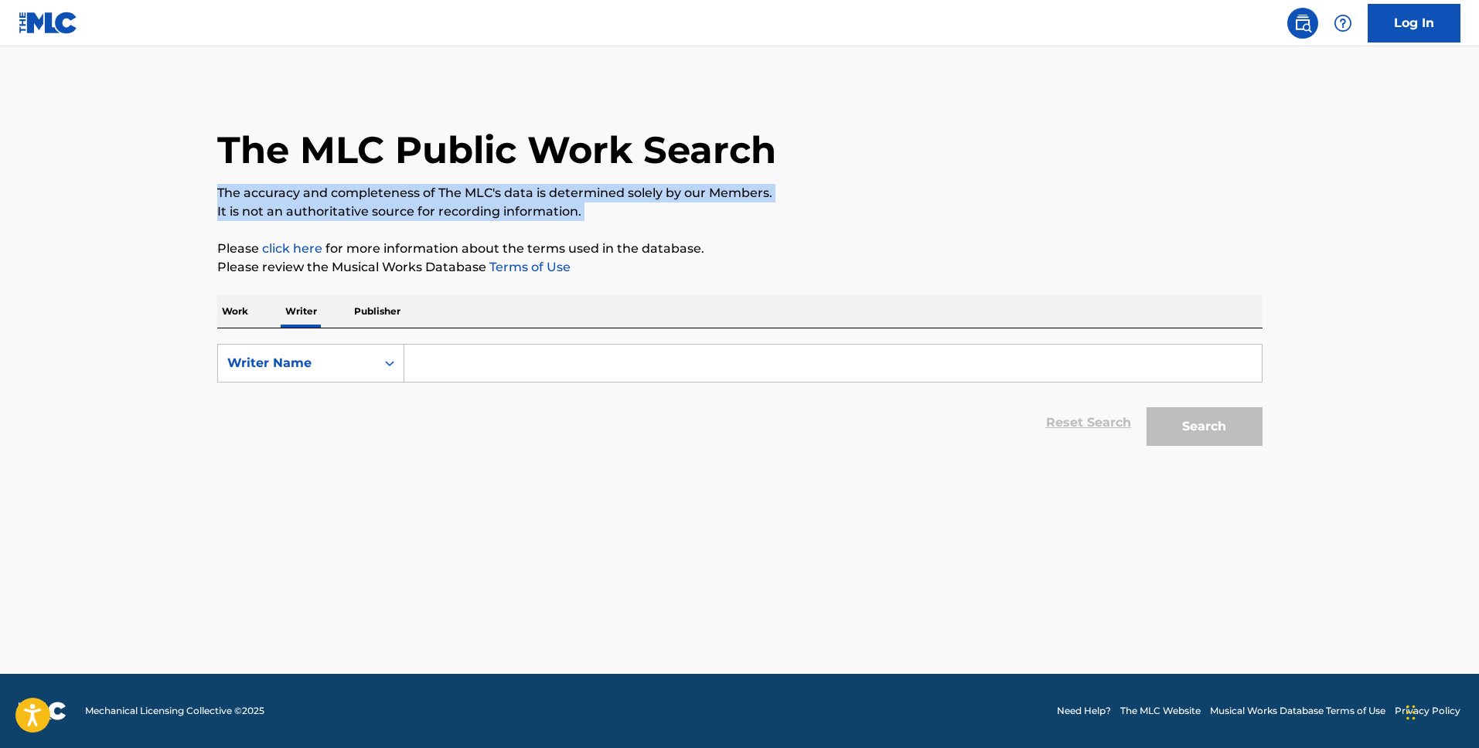
drag, startPoint x: 219, startPoint y: 194, endPoint x: 625, endPoint y: 222, distance: 406.8
click at [625, 223] on div "The MLC Public Work Search The accuracy and completeness of The MLC's data is d…" at bounding box center [740, 269] width 1082 height 369
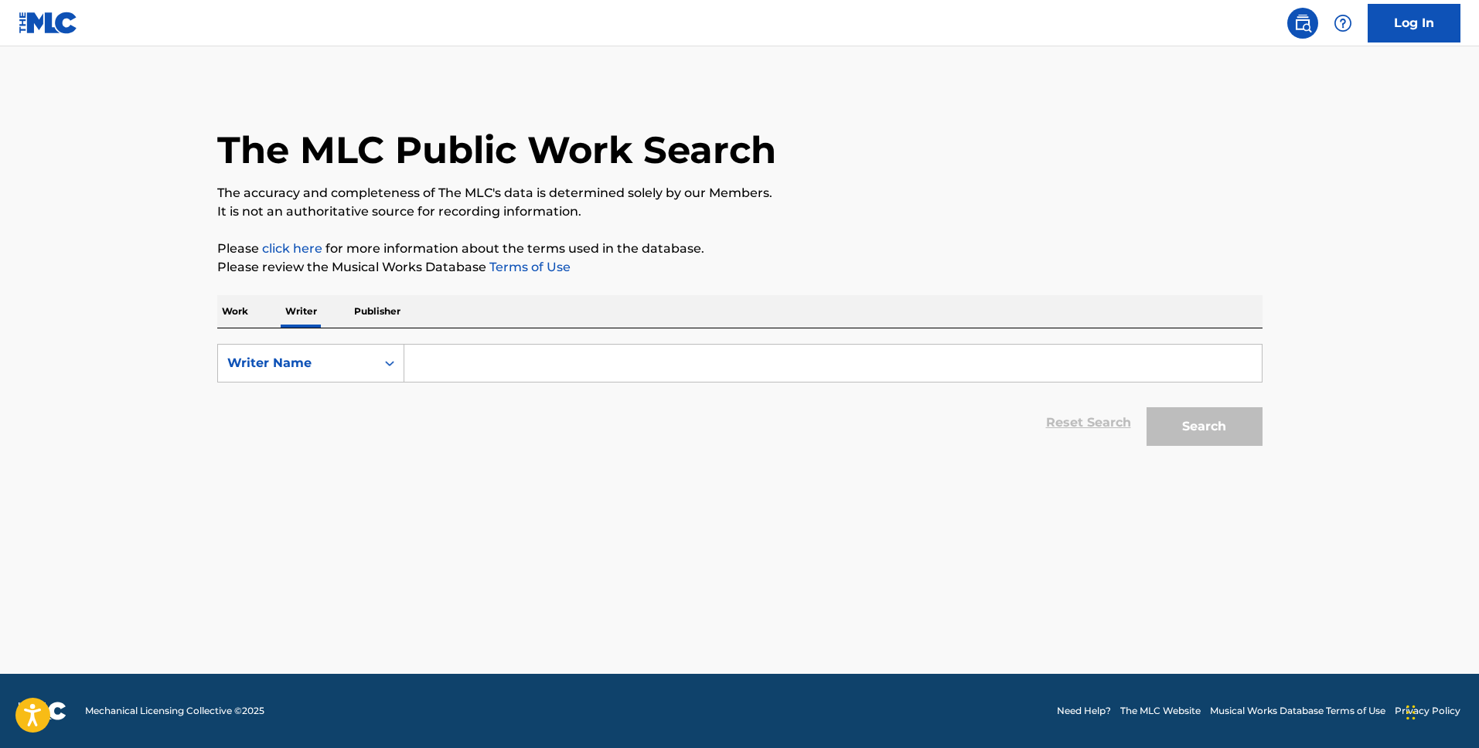
click at [619, 216] on p "It is not an authoritative source for recording information." at bounding box center [739, 212] width 1045 height 19
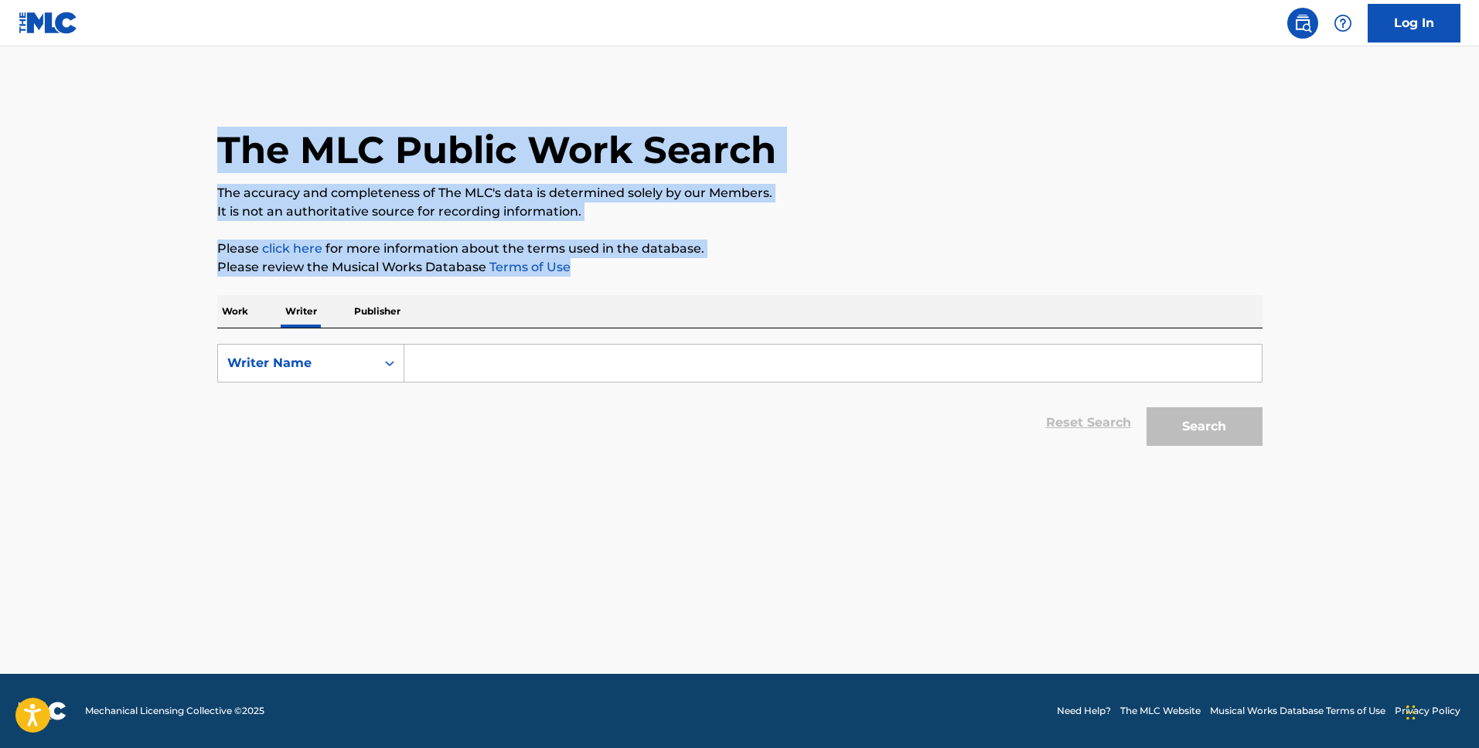
drag, startPoint x: 174, startPoint y: 139, endPoint x: 589, endPoint y: 272, distance: 435.9
click at [589, 272] on main "The MLC Public Work Search The accuracy and completeness of The MLC's data is d…" at bounding box center [739, 360] width 1479 height 628
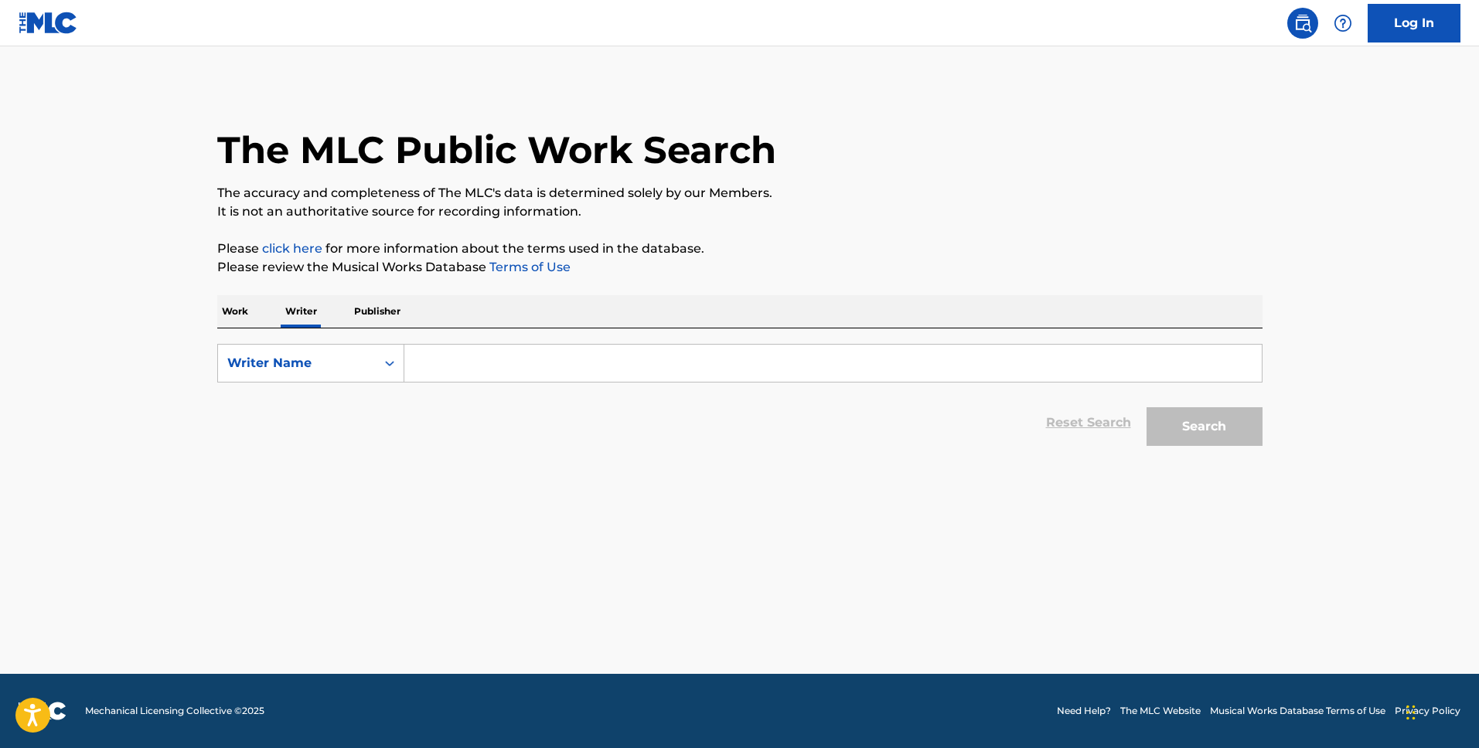
click at [199, 169] on div "The MLC Public Work Search The accuracy and completeness of The MLC's data is d…" at bounding box center [740, 269] width 1082 height 369
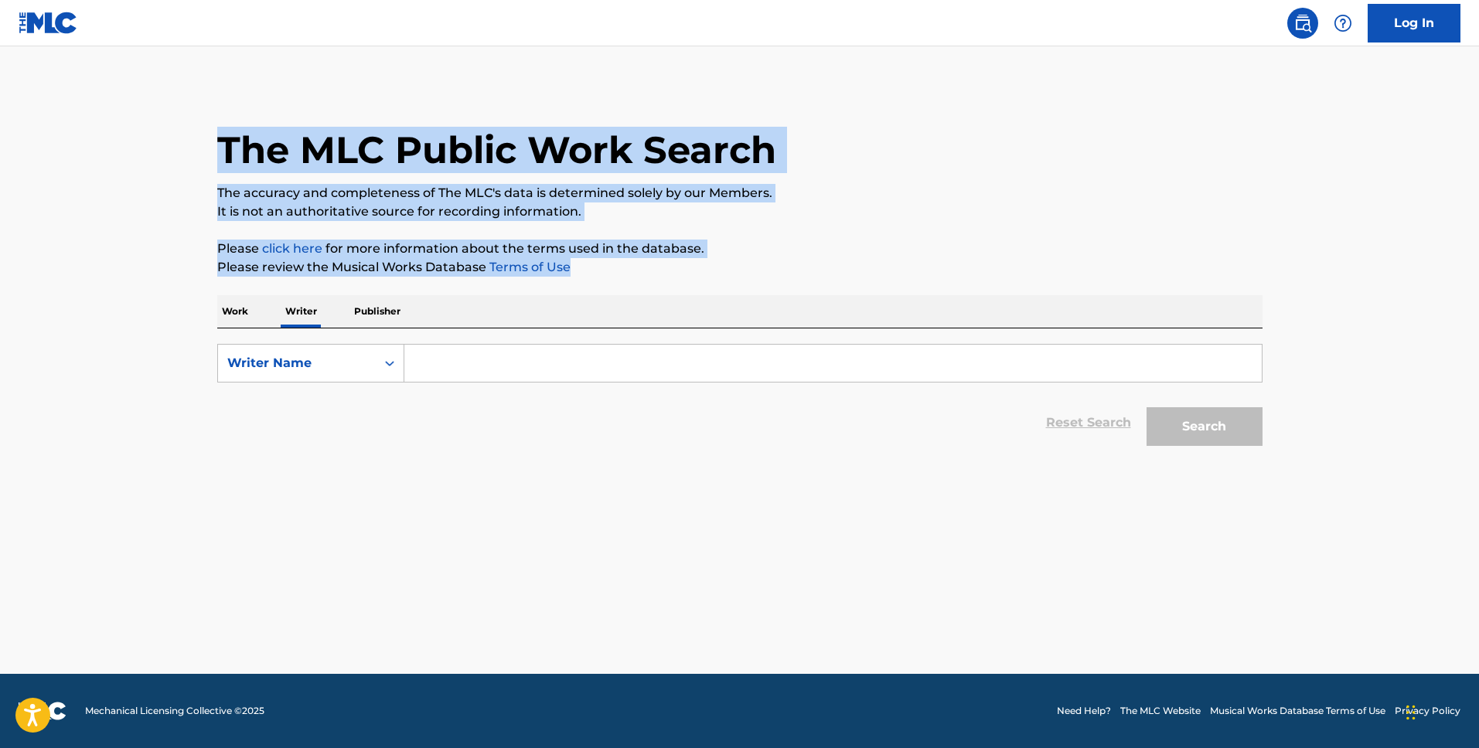
drag, startPoint x: 209, startPoint y: 148, endPoint x: 667, endPoint y: 269, distance: 473.2
click at [667, 269] on div "The MLC Public Work Search The accuracy and completeness of The MLC's data is d…" at bounding box center [740, 269] width 1082 height 369
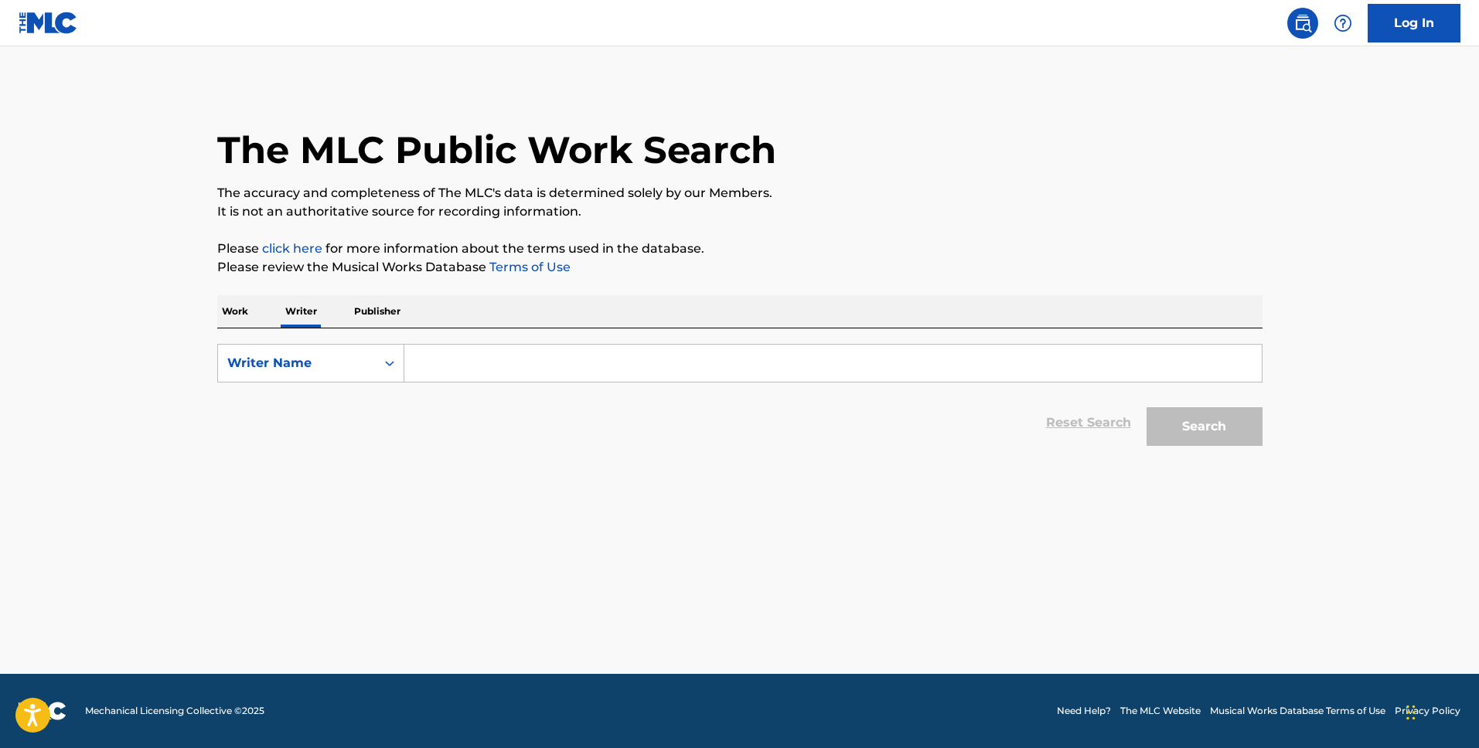
click at [183, 146] on main "The MLC Public Work Search The accuracy and completeness of The MLC's data is d…" at bounding box center [739, 360] width 1479 height 628
